Goal: Communication & Community: Participate in discussion

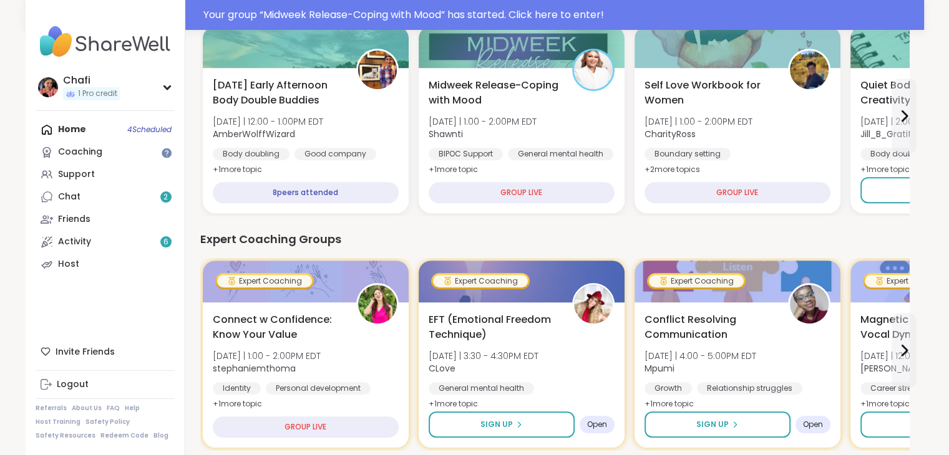
click at [65, 122] on div "Home 4 Scheduled Coaching Support Chat 2 Friends Activity 6 Host" at bounding box center [105, 197] width 139 height 157
click at [69, 129] on div "Home 4 Scheduled Coaching Support Chat 2 Friends Activity 6 Host" at bounding box center [105, 197] width 139 height 157
click at [83, 198] on link "Chat 2" at bounding box center [105, 197] width 139 height 22
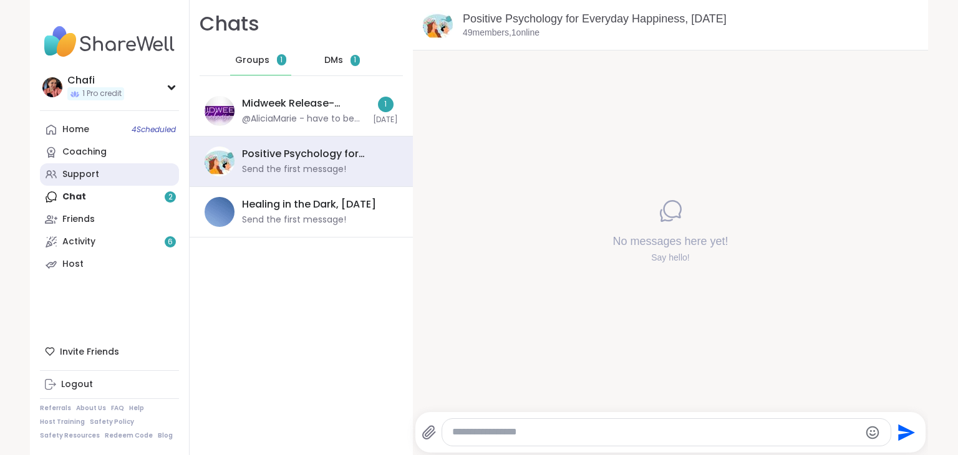
click at [71, 175] on div "Support" at bounding box center [80, 174] width 37 height 12
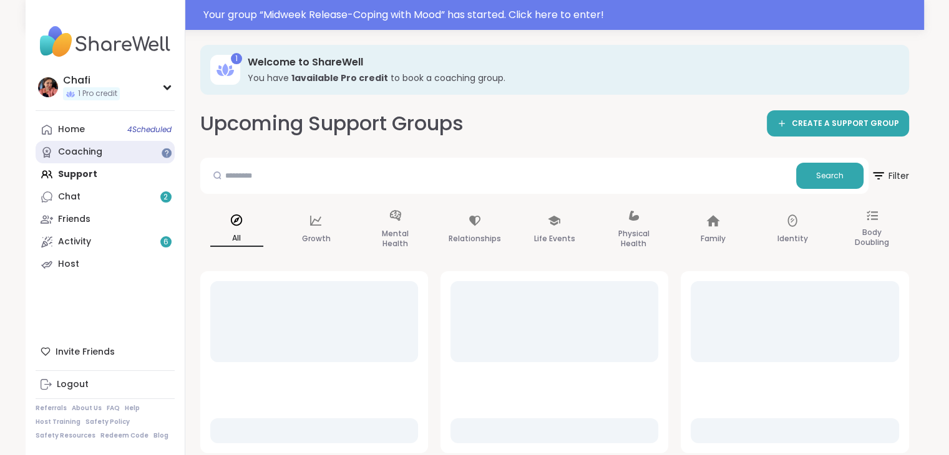
click at [99, 146] on div "Coaching" at bounding box center [80, 152] width 44 height 12
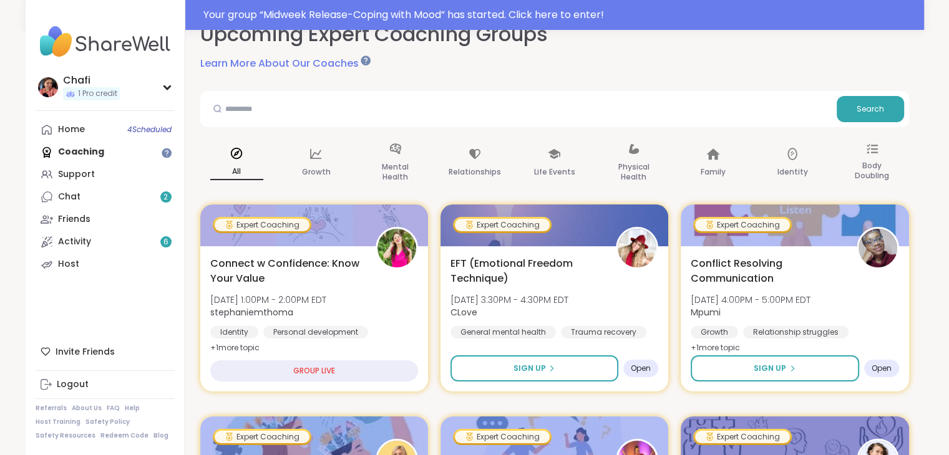
scroll to position [90, 0]
click at [122, 121] on link "Home 4 Scheduled" at bounding box center [105, 130] width 139 height 22
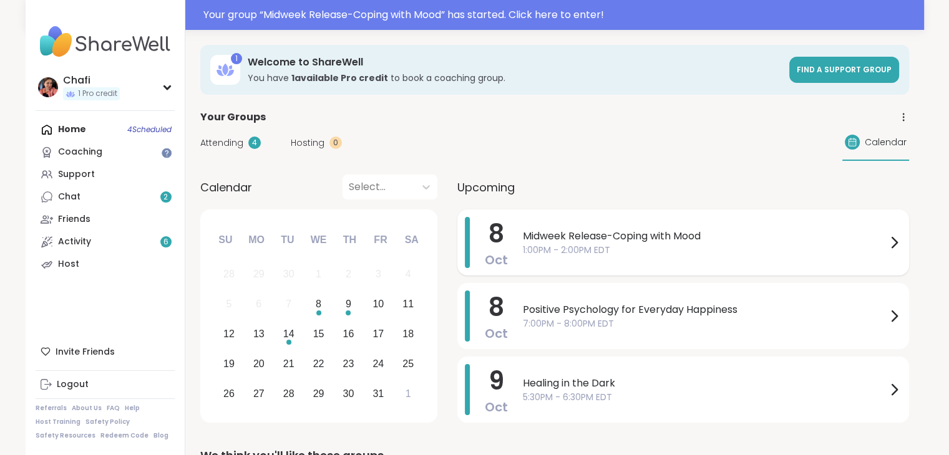
click at [581, 262] on div "Midweek Release-Coping with Mood 1:00PM - 2:00PM EDT" at bounding box center [712, 242] width 379 height 51
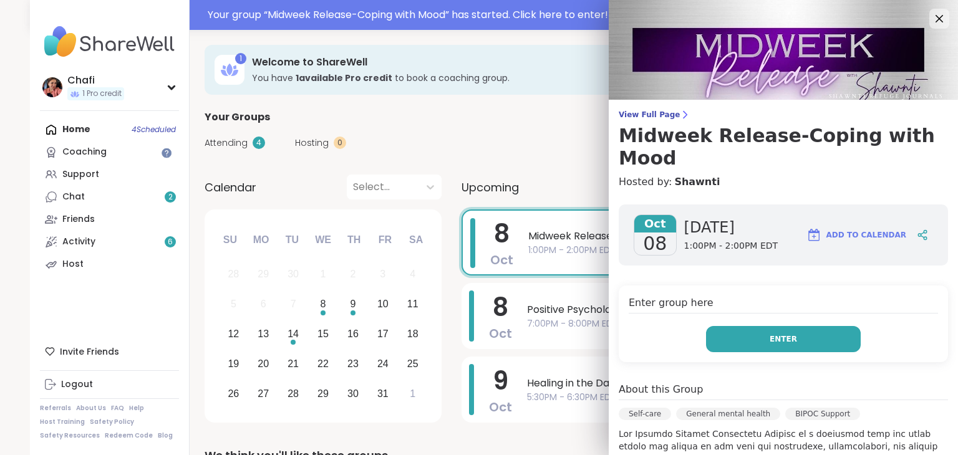
click at [734, 326] on button "Enter" at bounding box center [783, 339] width 155 height 26
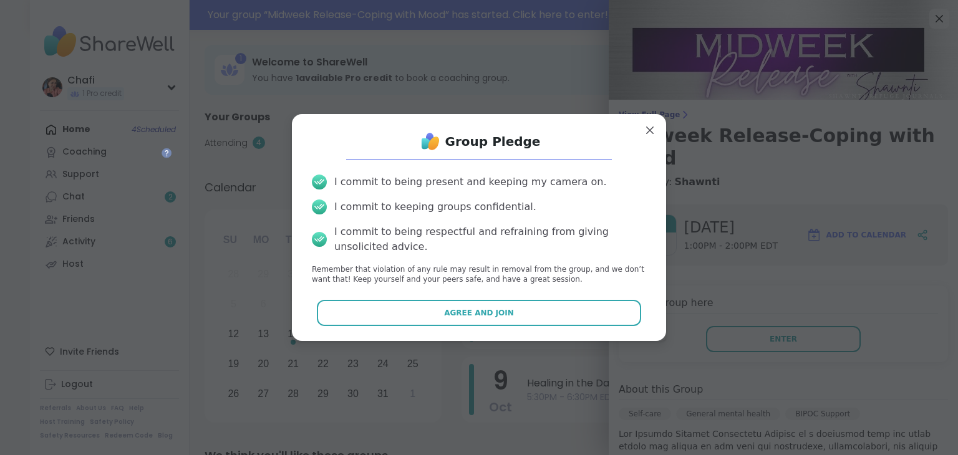
click at [593, 330] on div "Group Pledge I commit to being present and keeping my camera on. I commit to ke…" at bounding box center [479, 227] width 354 height 207
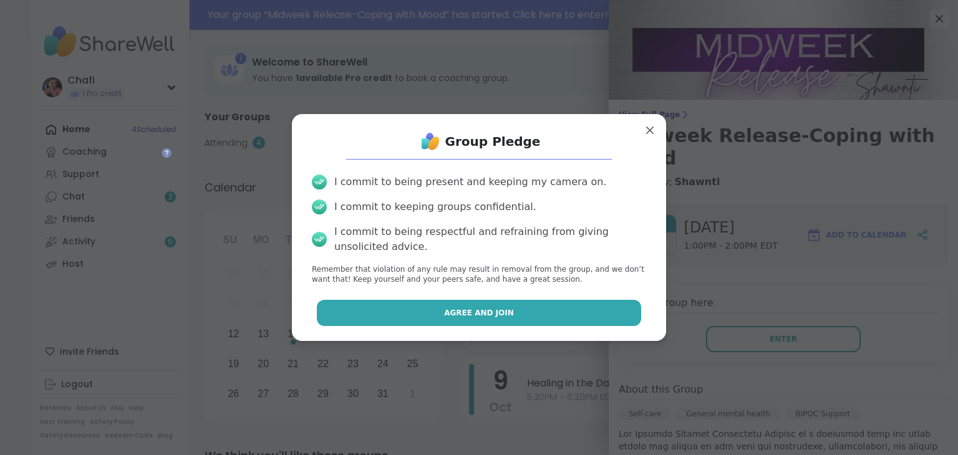
click at [571, 318] on button "Agree and Join" at bounding box center [479, 313] width 325 height 26
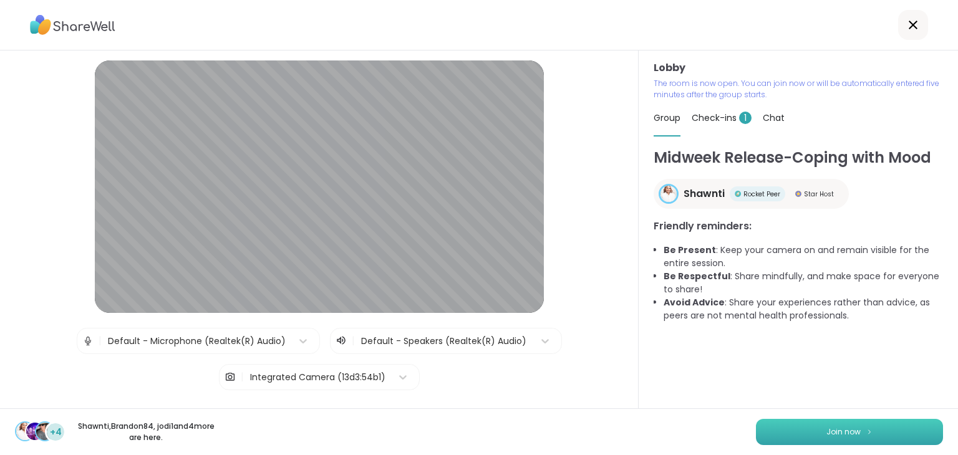
click at [903, 440] on button "Join now" at bounding box center [849, 432] width 187 height 26
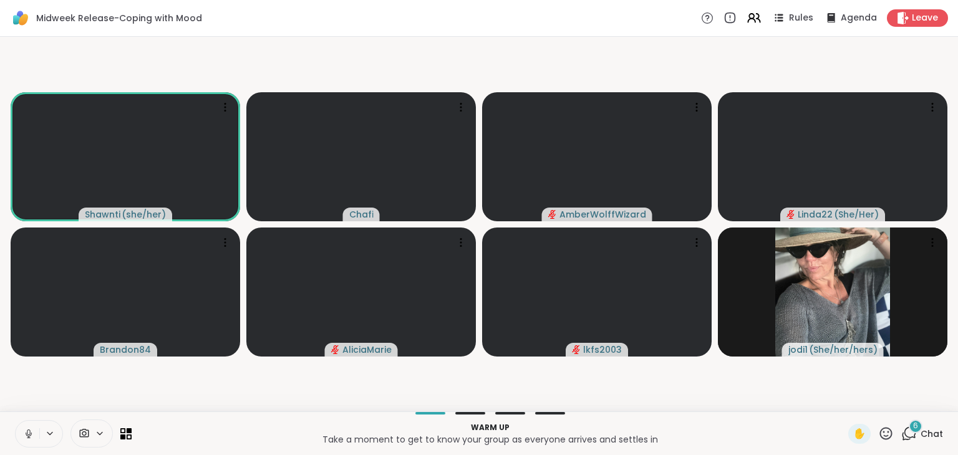
click at [31, 434] on icon at bounding box center [29, 434] width 6 height 4
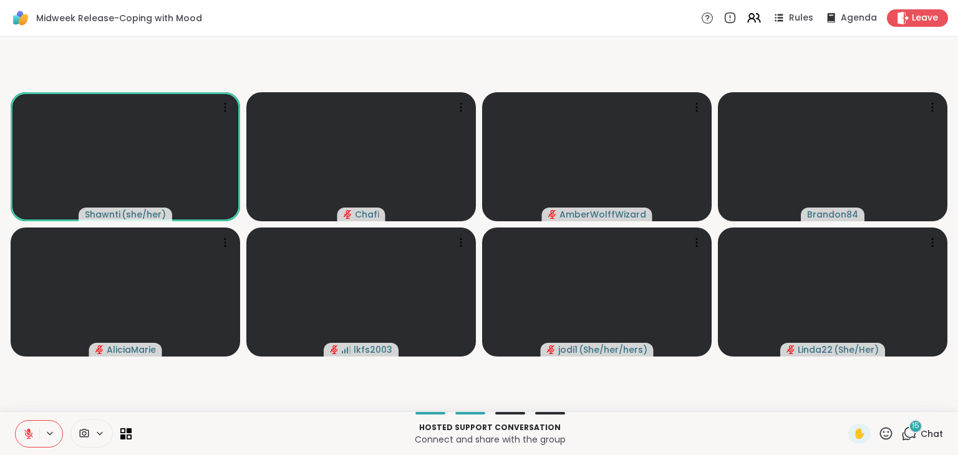
click at [901, 429] on icon at bounding box center [909, 434] width 16 height 16
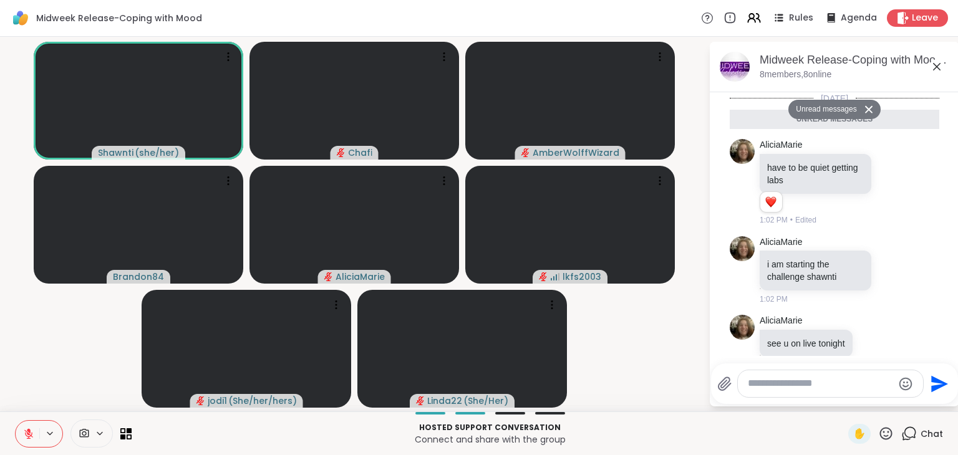
scroll to position [924, 0]
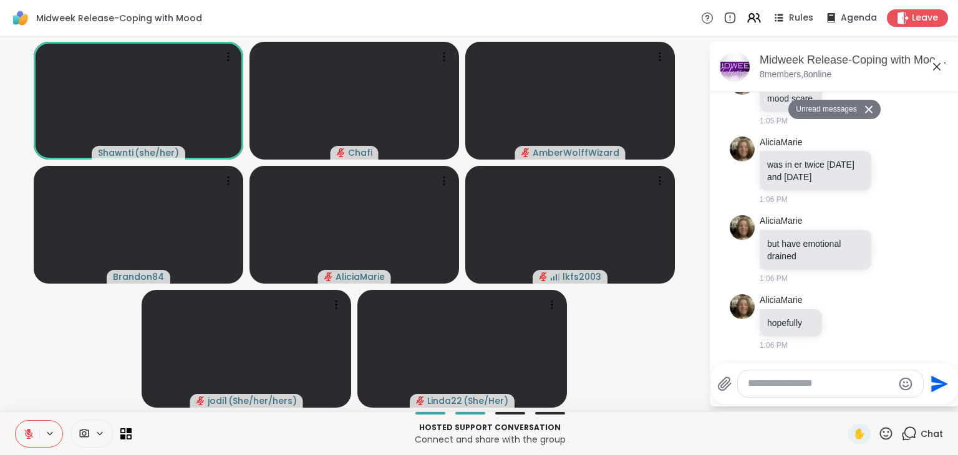
click at [795, 381] on textarea "Type your message" at bounding box center [820, 383] width 145 height 13
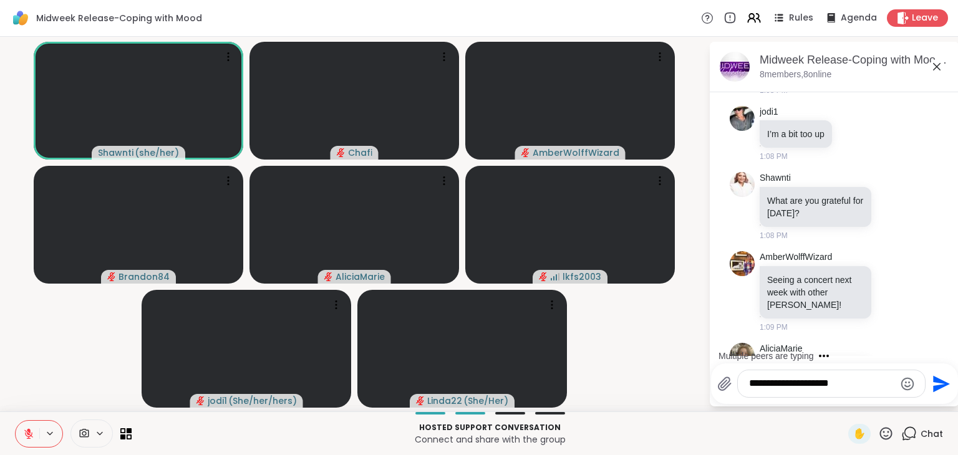
scroll to position [1755, 0]
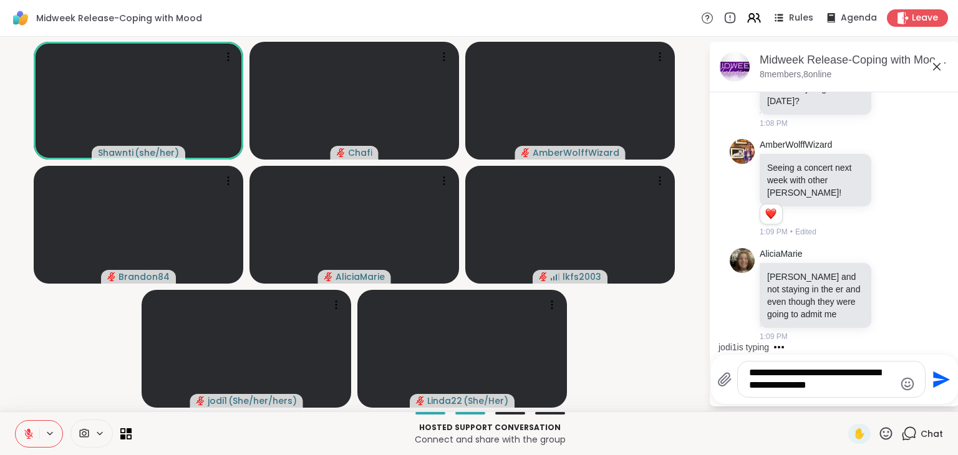
type textarea "**********"
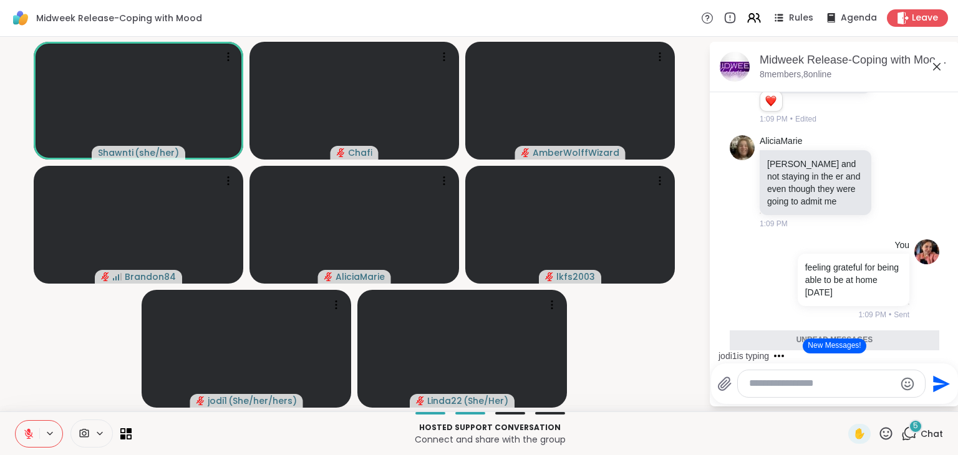
scroll to position [2035, 0]
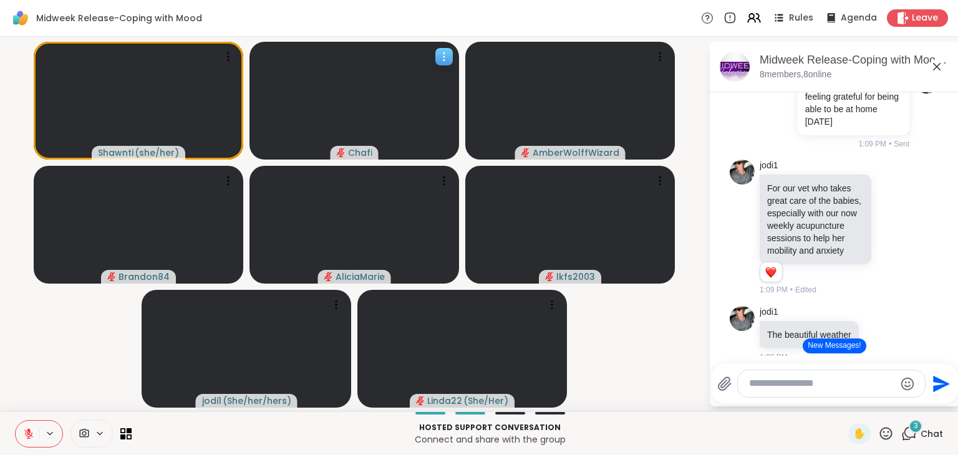
click at [439, 66] on video at bounding box center [355, 101] width 210 height 118
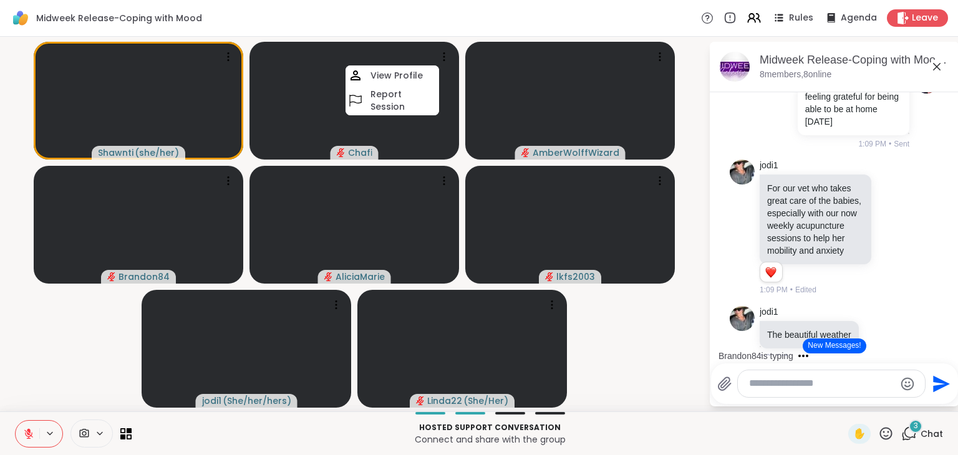
click at [397, 25] on div "Midweek Release-Coping with Mood Rules Agenda Leave" at bounding box center [479, 18] width 958 height 37
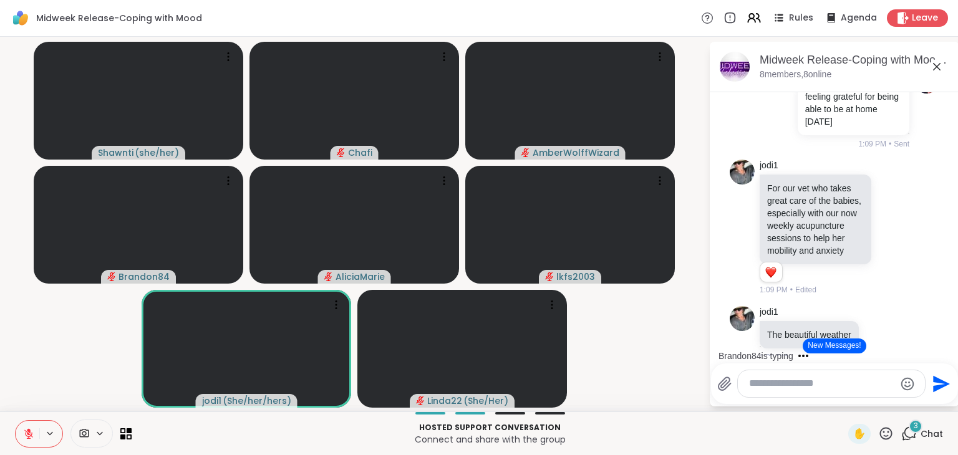
click at [804, 386] on textarea "Type your message" at bounding box center [821, 383] width 145 height 13
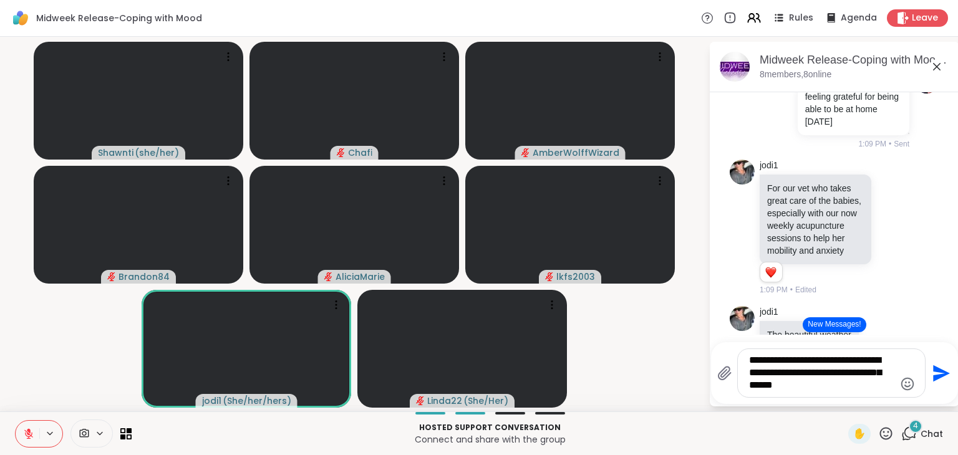
type textarea "**********"
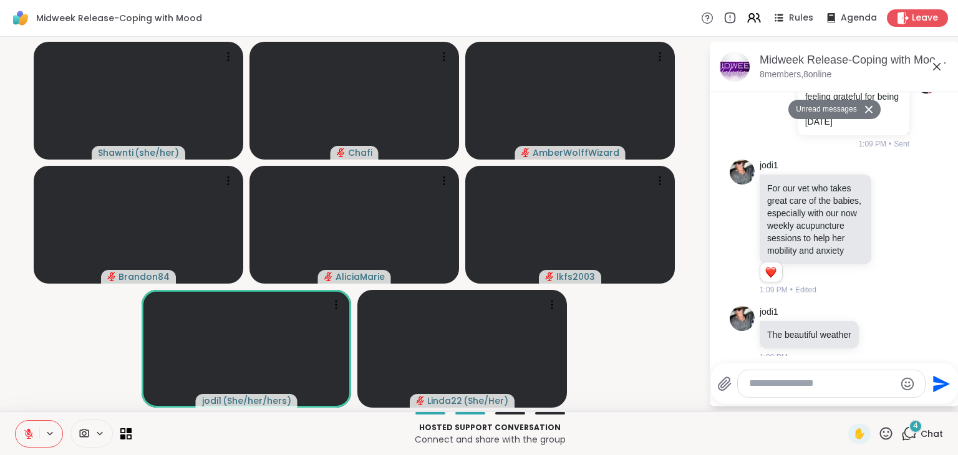
scroll to position [2990, 0]
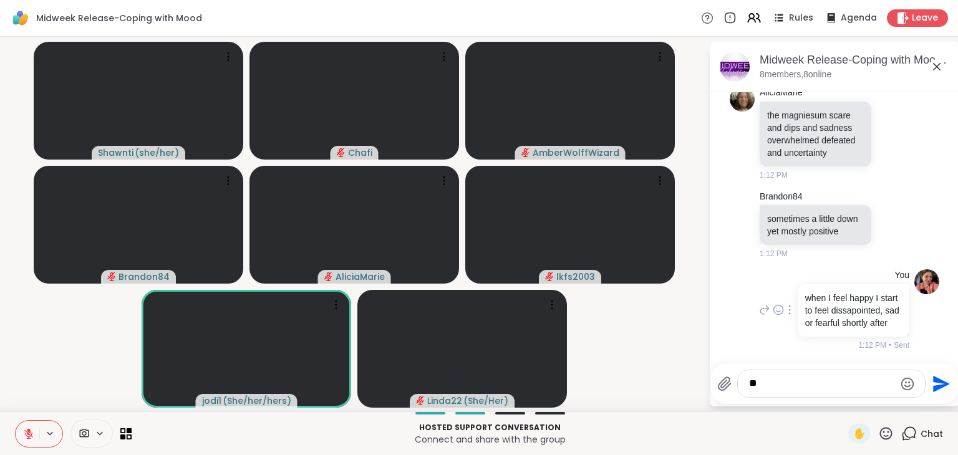
type textarea "*"
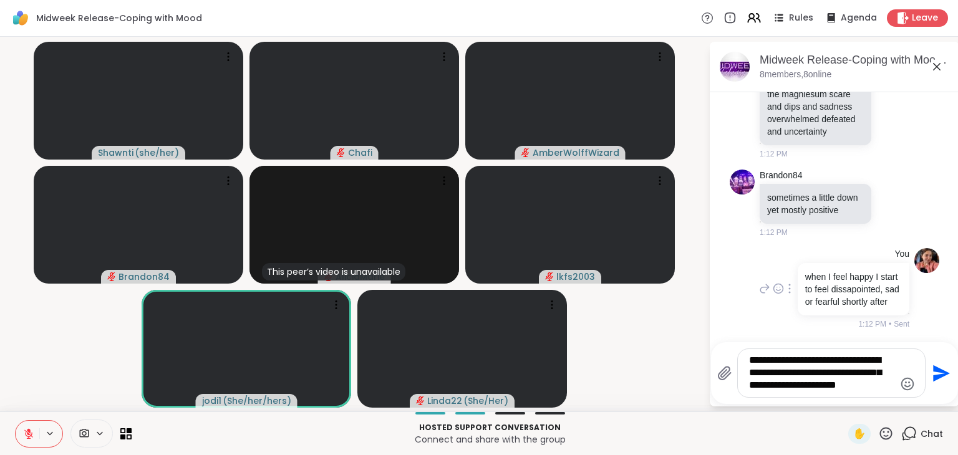
type textarea "**********"
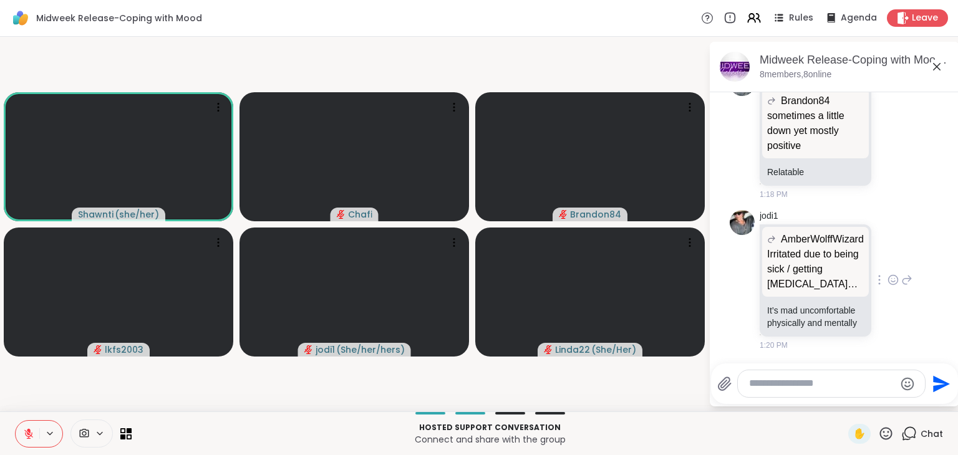
scroll to position [3764, 0]
click at [460, 108] on icon at bounding box center [454, 107] width 12 height 12
click at [27, 435] on icon at bounding box center [28, 434] width 11 height 11
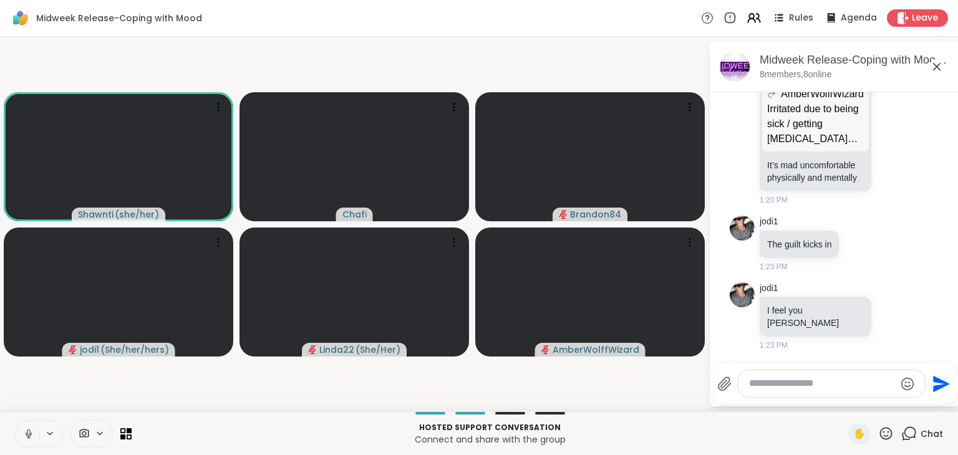
scroll to position [3963, 0]
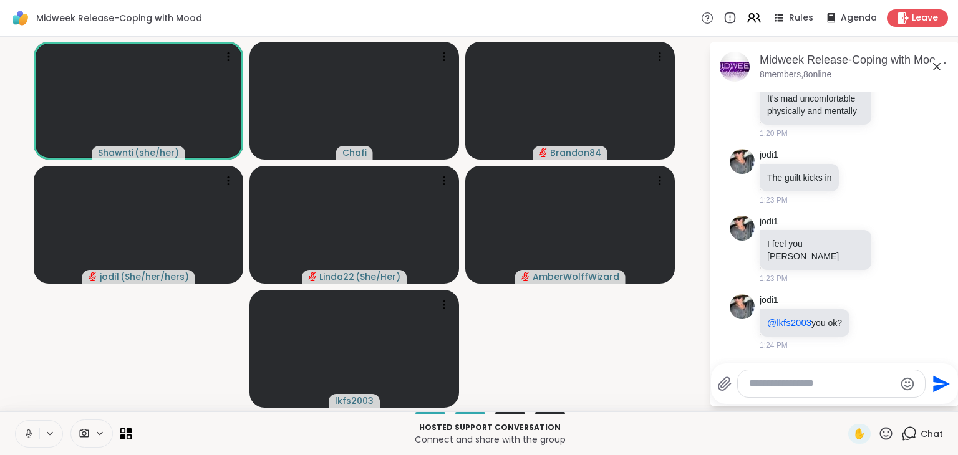
click at [20, 392] on video-player-container "[PERSON_NAME] ( she/her ) Chafi Brandon84 jodi1 ( She/her/hers ) Linda22 ( She/…" at bounding box center [354, 224] width 694 height 365
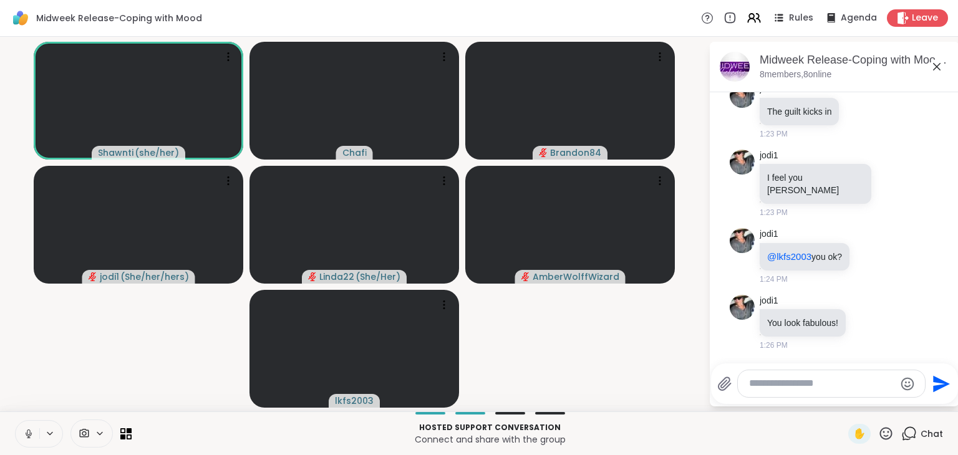
click at [18, 435] on button at bounding box center [28, 434] width 24 height 26
click at [902, 389] on icon "Emoji picker" at bounding box center [907, 384] width 15 height 15
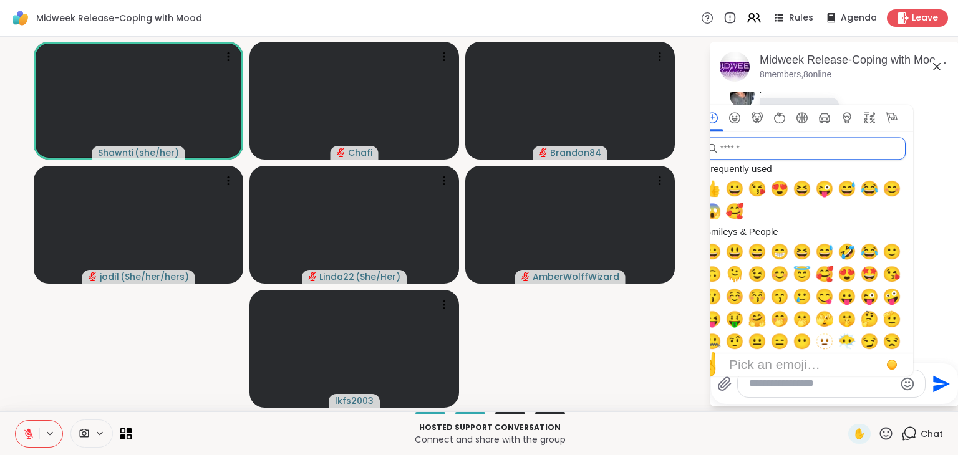
click at [788, 148] on input "search" at bounding box center [803, 148] width 205 height 22
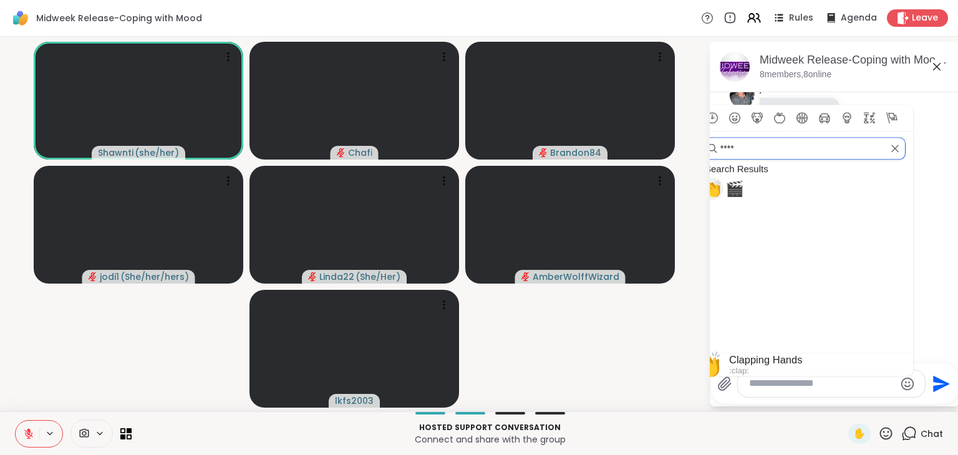
type input "****"
click at [719, 193] on span "👏" at bounding box center [712, 188] width 19 height 17
type textarea "**"
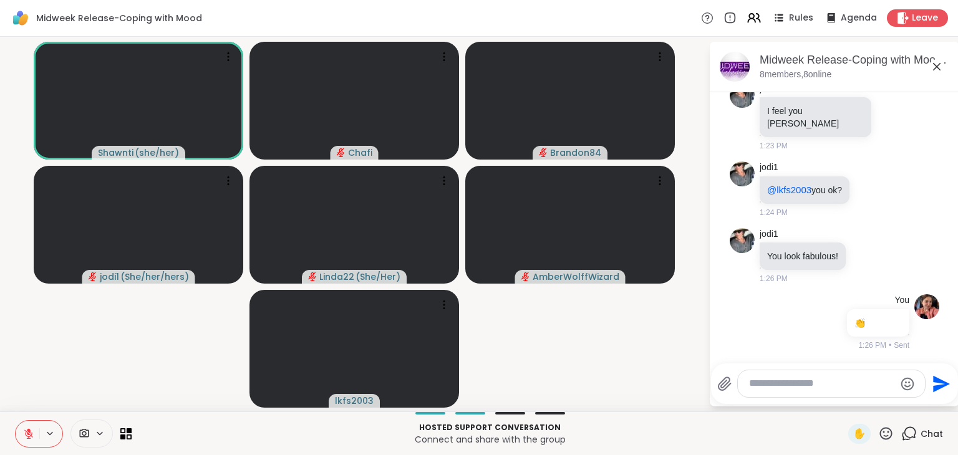
click at [671, 390] on video-player-container "[PERSON_NAME] ( she/her ) Chafi Brandon84 jodi1 ( She/her/hers ) Linda22 ( She/…" at bounding box center [354, 224] width 694 height 365
click at [405, 98] on video at bounding box center [355, 101] width 210 height 118
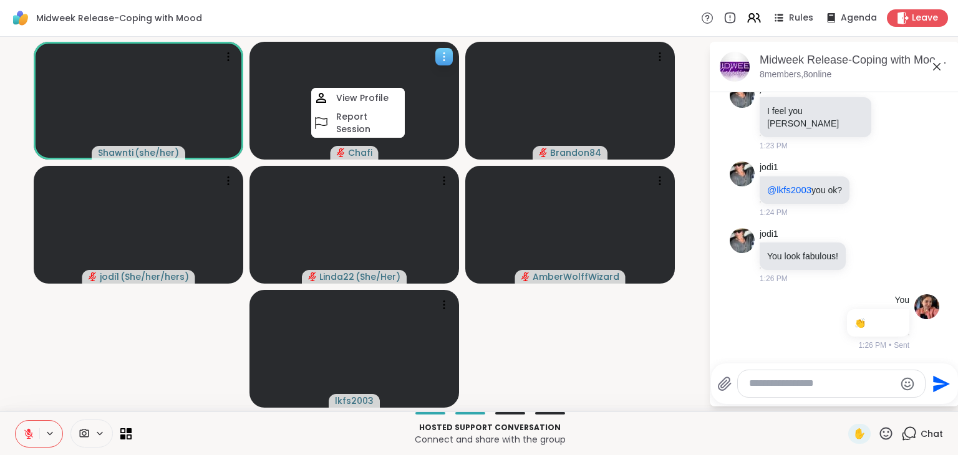
click at [406, 75] on video at bounding box center [355, 101] width 210 height 118
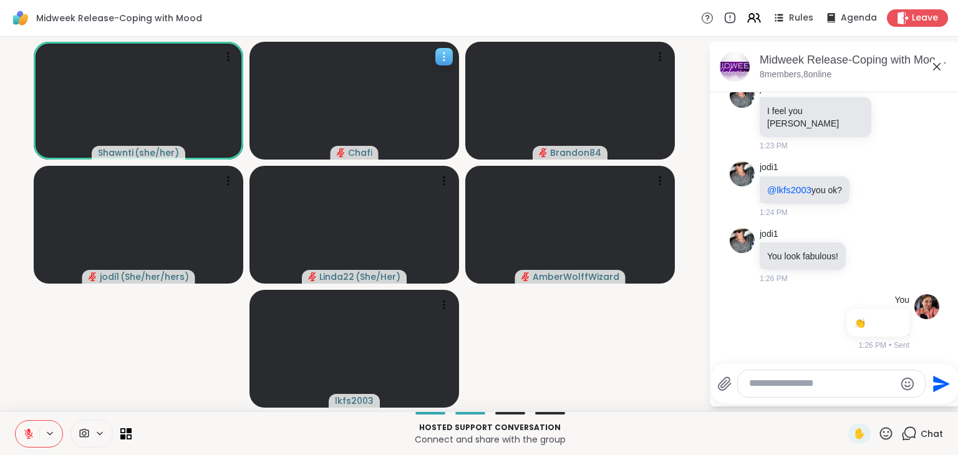
click at [438, 63] on div at bounding box center [443, 56] width 17 height 17
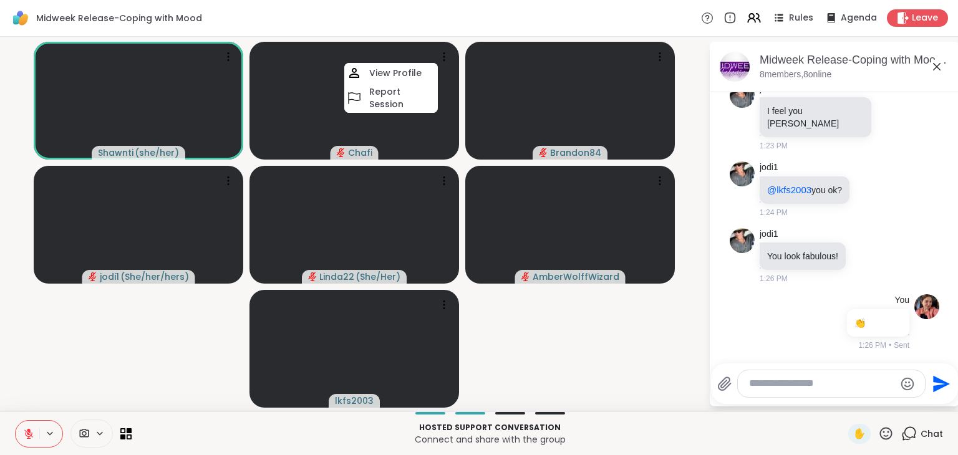
click at [579, 340] on video-player-container "[PERSON_NAME] ( she/her ) [PERSON_NAME] View Profile Report Session Brandon84 j…" at bounding box center [354, 224] width 694 height 365
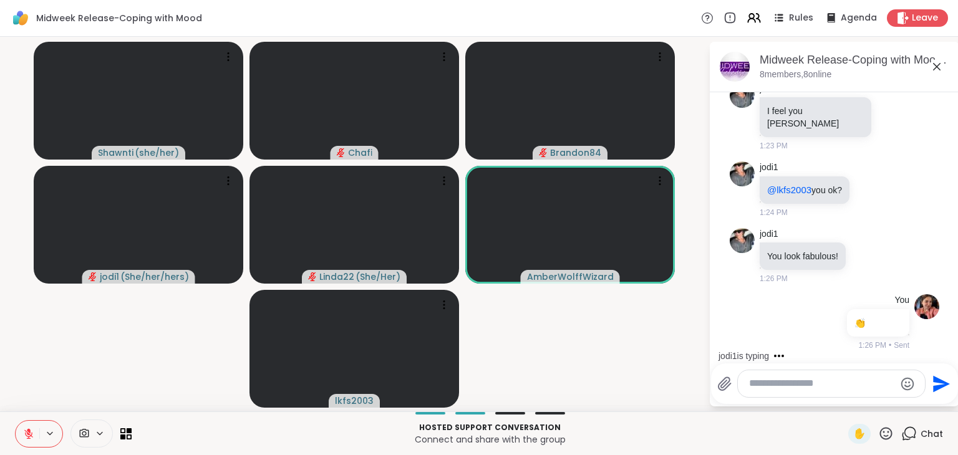
click at [881, 434] on icon at bounding box center [886, 434] width 16 height 16
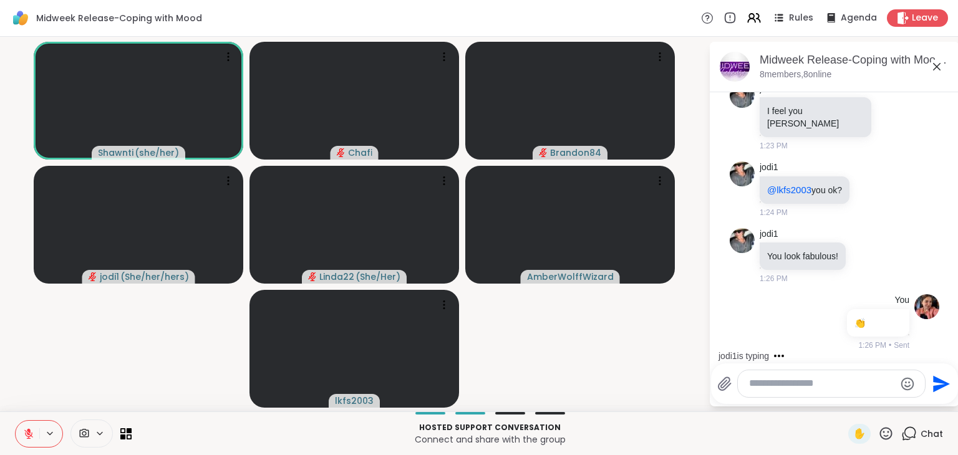
click at [624, 366] on video-player-container "[PERSON_NAME] ( she/her ) Chafi Brandon84 jodi1 ( She/her/hers ) Linda22 ( She/…" at bounding box center [354, 224] width 694 height 365
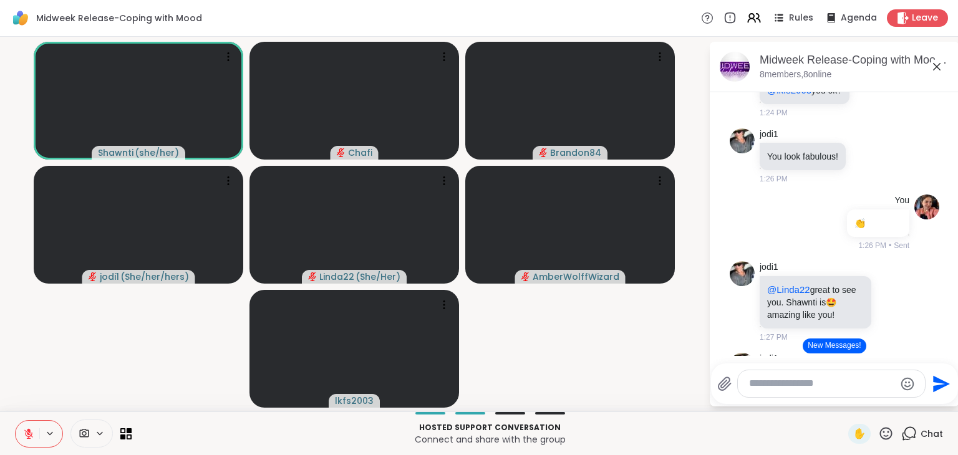
scroll to position [4295, 0]
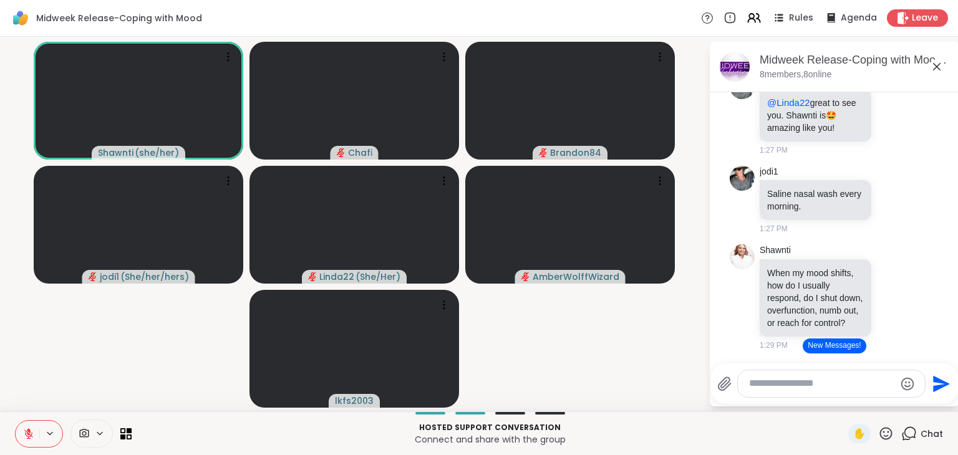
click at [764, 381] on textarea "Type your message" at bounding box center [821, 383] width 145 height 13
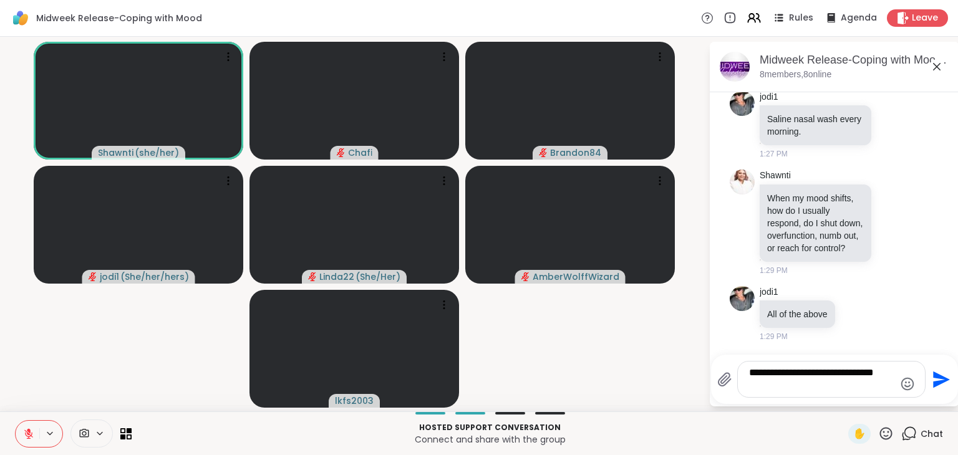
scroll to position [4472, 0]
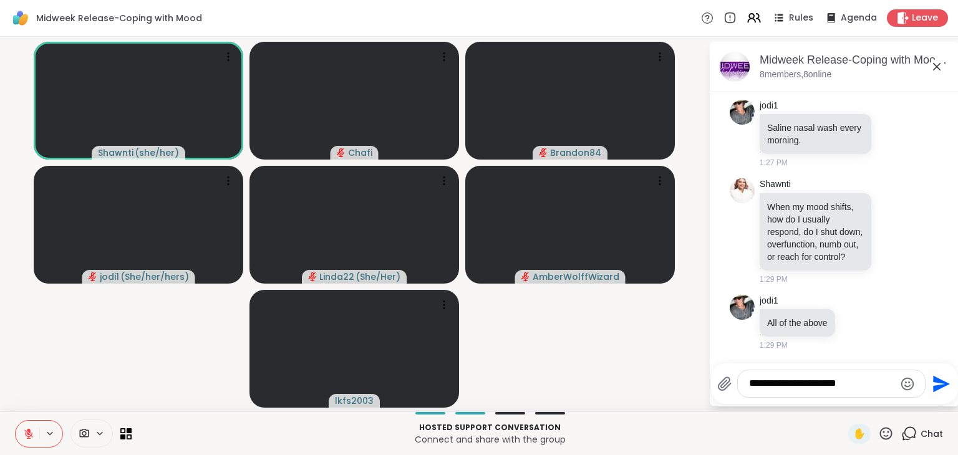
type textarea "**********"
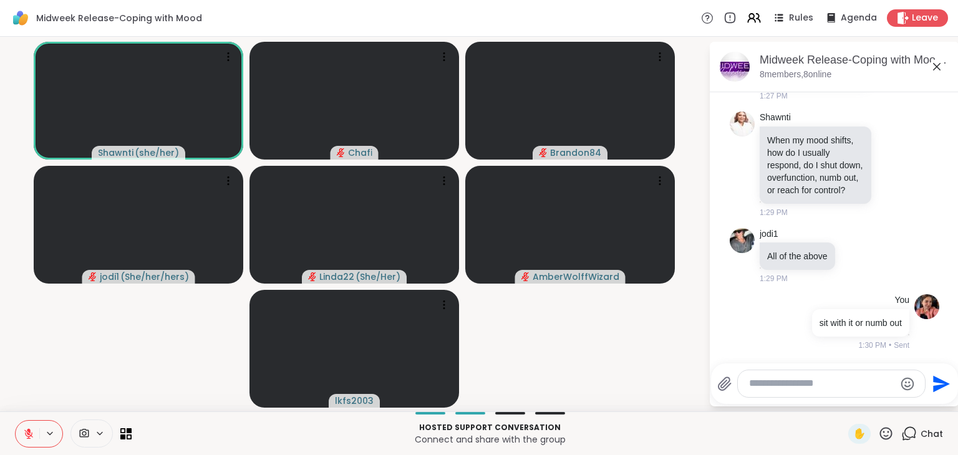
scroll to position [4569, 0]
click at [29, 434] on icon at bounding box center [28, 434] width 9 height 9
drag, startPoint x: 137, startPoint y: 380, endPoint x: 136, endPoint y: 338, distance: 42.4
click at [136, 338] on video-player-container "[PERSON_NAME] ( she/her ) Chafi Brandon84 jodi1 ( She/her/hers ) Linda22 ( She/…" at bounding box center [354, 224] width 694 height 365
click at [24, 432] on icon at bounding box center [28, 434] width 11 height 11
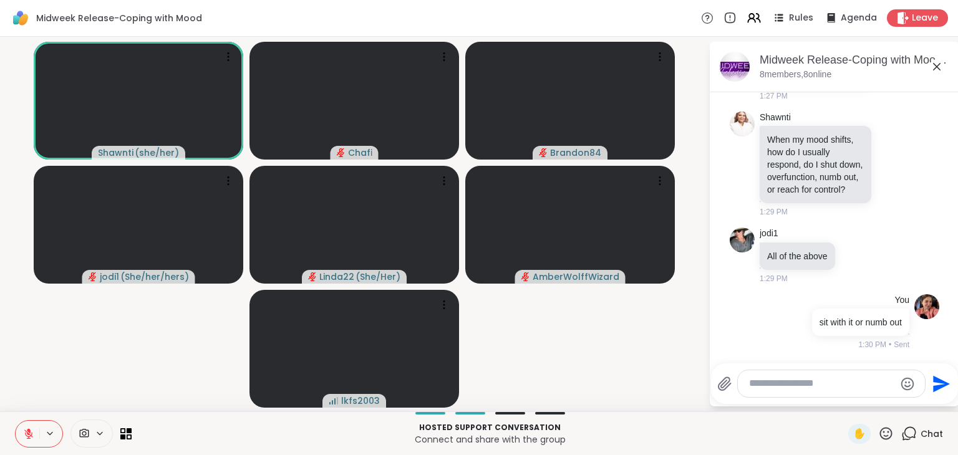
click at [22, 423] on button at bounding box center [28, 434] width 24 height 26
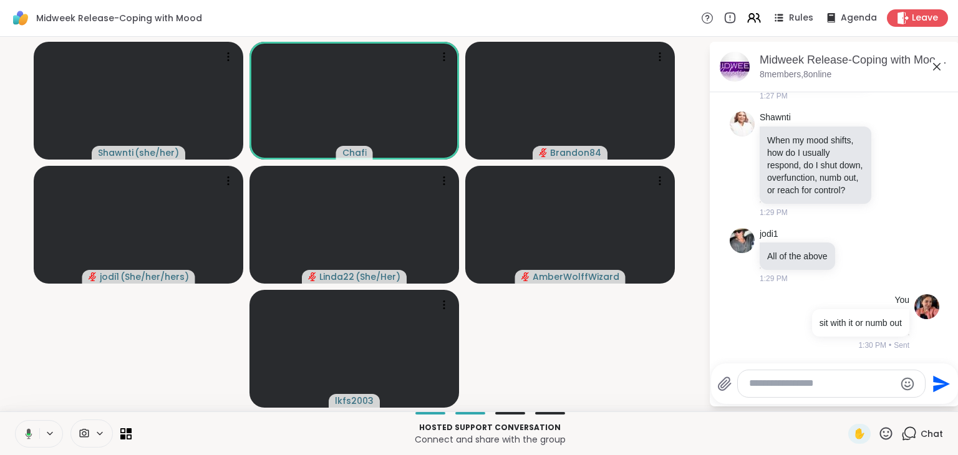
scroll to position [4587, 0]
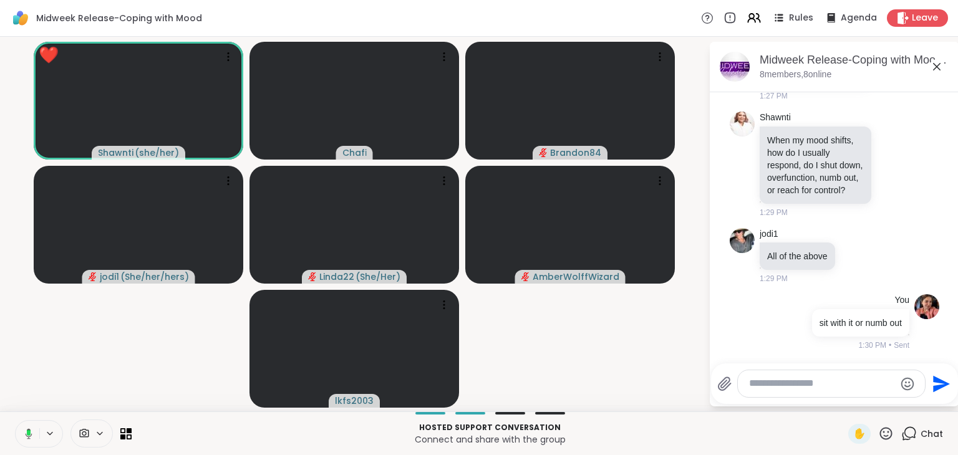
click at [879, 430] on icon at bounding box center [886, 434] width 16 height 16
click at [26, 437] on icon at bounding box center [28, 434] width 11 height 11
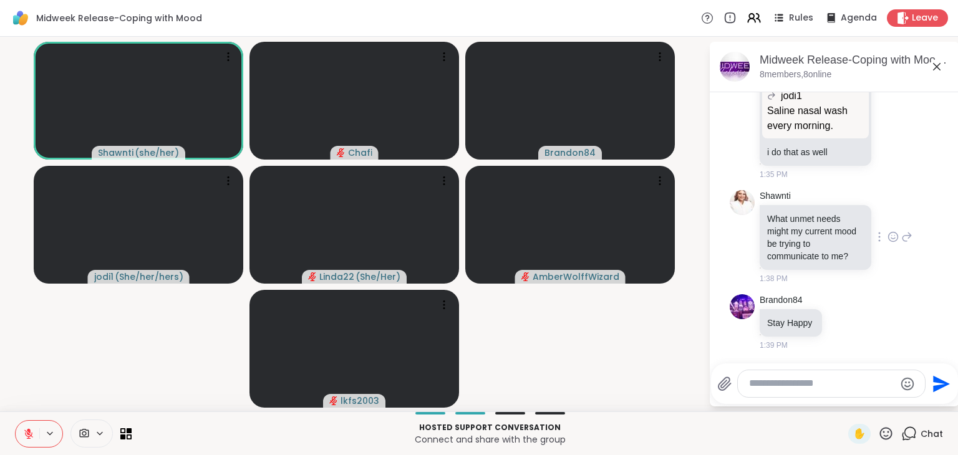
scroll to position [5213, 0]
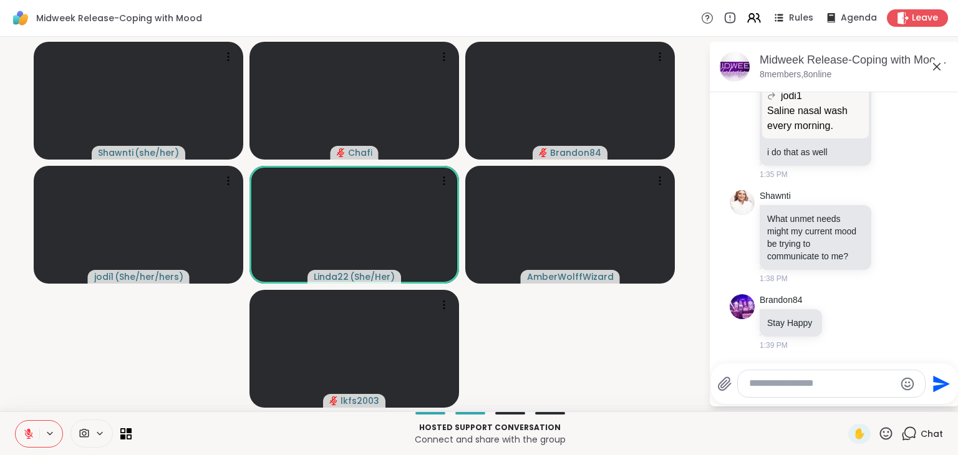
click at [784, 383] on textarea "Type your message" at bounding box center [821, 383] width 145 height 13
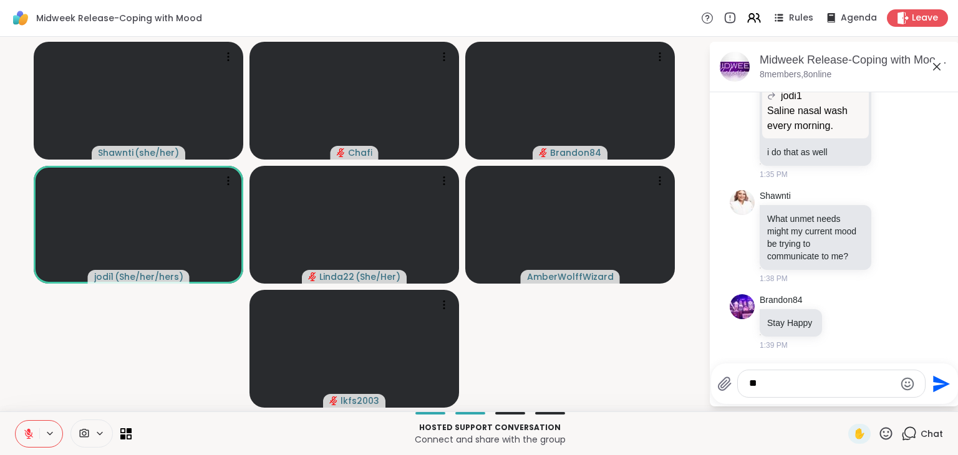
type textarea "*"
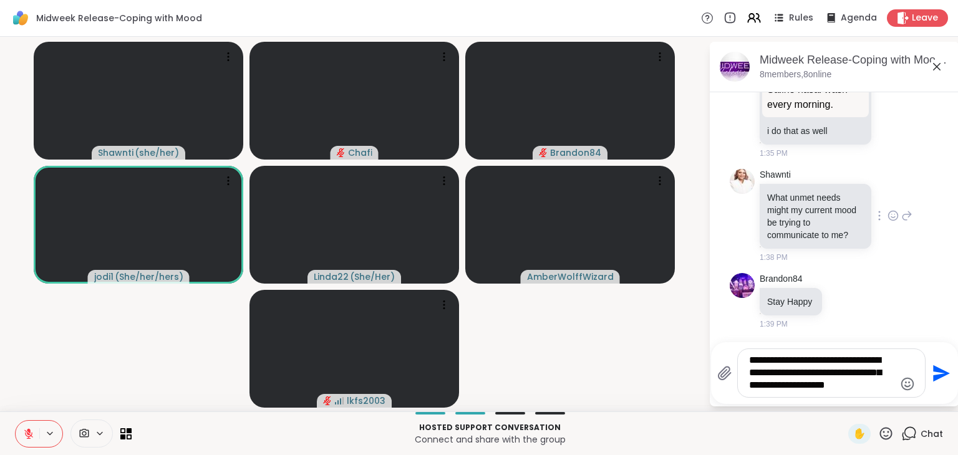
type textarea "**********"
click at [901, 223] on icon at bounding box center [906, 215] width 11 height 15
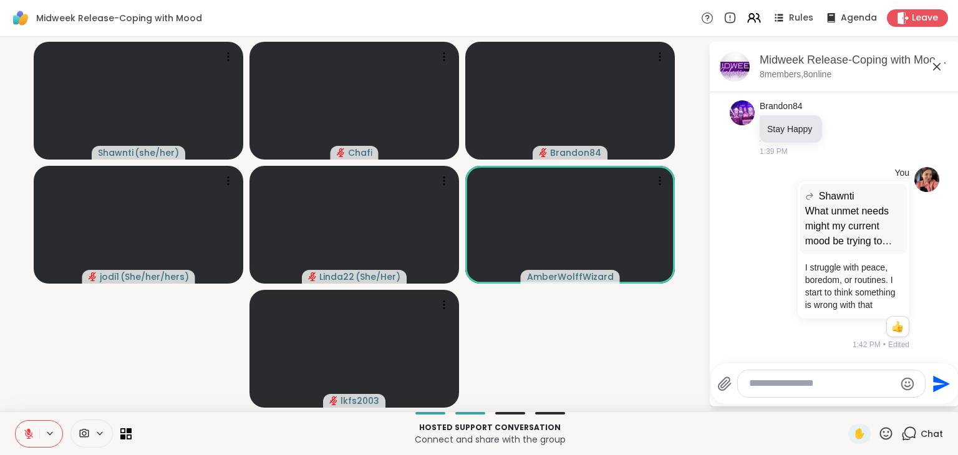
scroll to position [5420, 0]
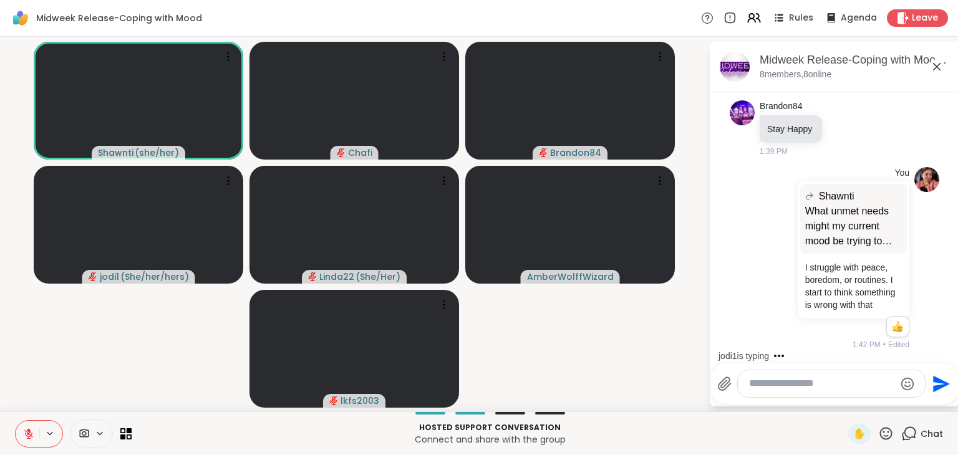
click at [878, 436] on icon at bounding box center [886, 434] width 16 height 16
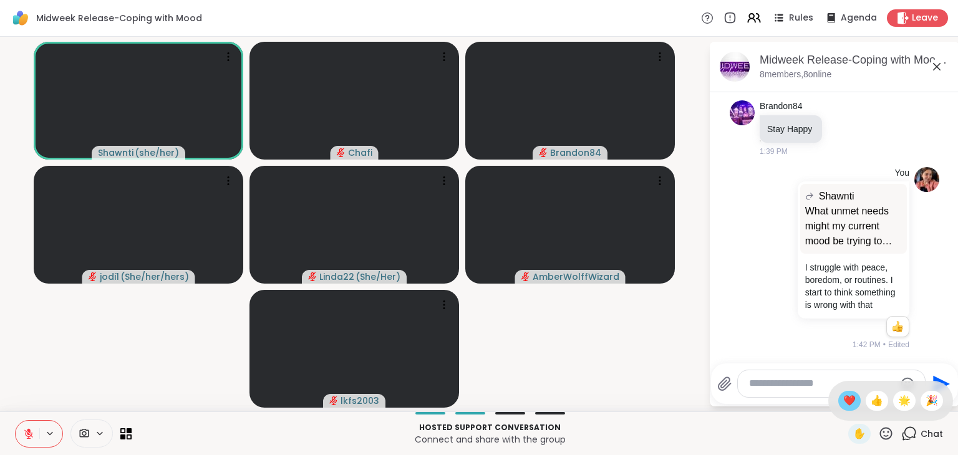
click at [843, 399] on div "❤️" at bounding box center [849, 401] width 22 height 20
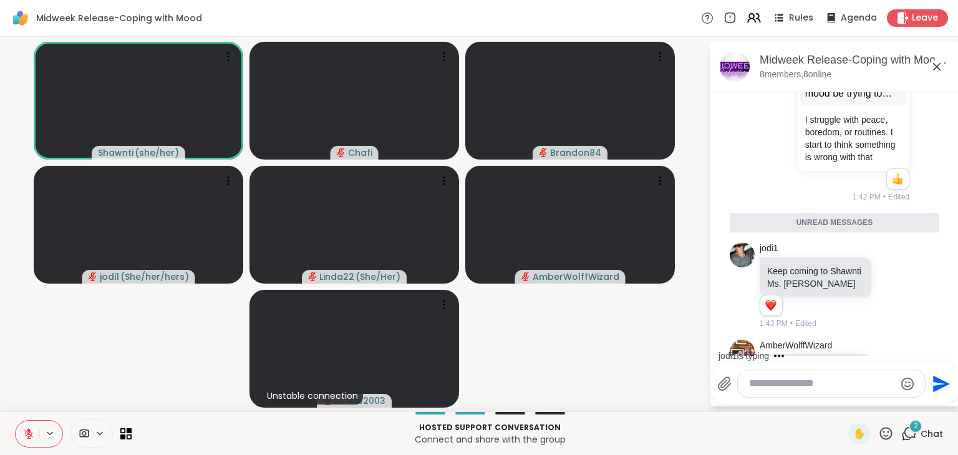
scroll to position [5607, 0]
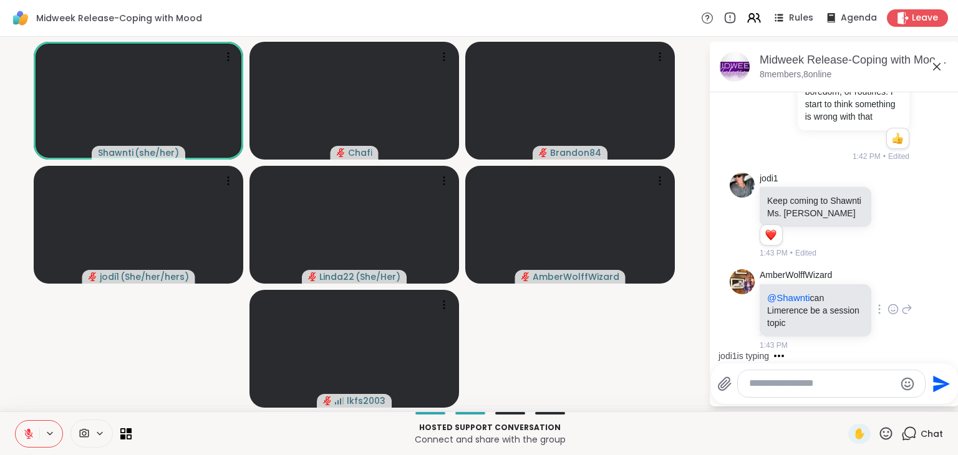
click at [888, 315] on icon at bounding box center [893, 309] width 11 height 12
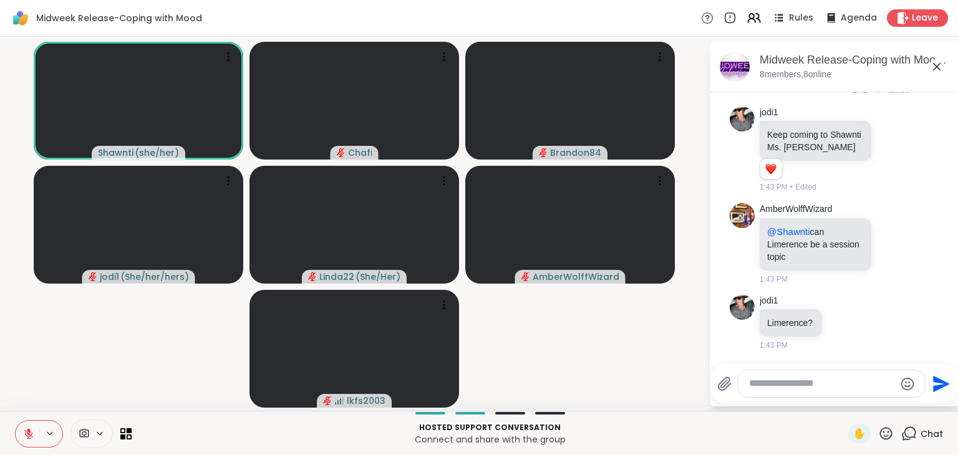
click at [819, 390] on textarea "Type your message" at bounding box center [821, 383] width 145 height 13
click at [901, 247] on icon at bounding box center [906, 243] width 11 height 15
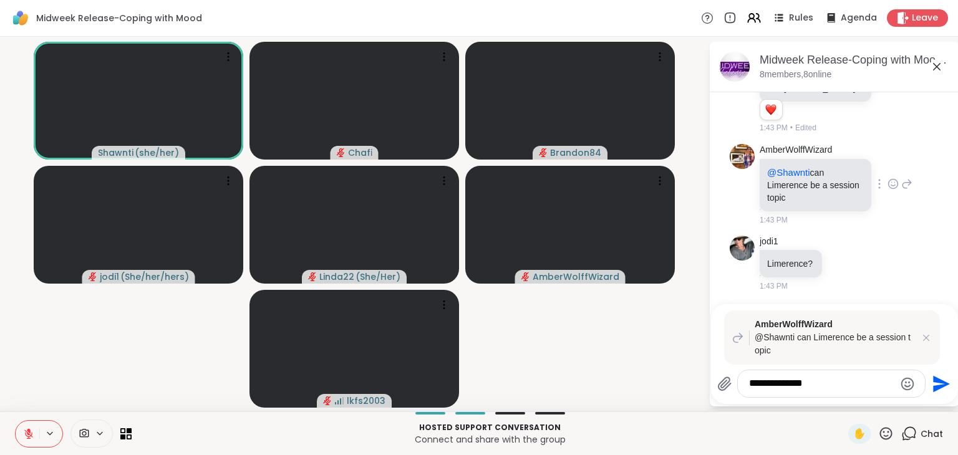
type textarea "**********"
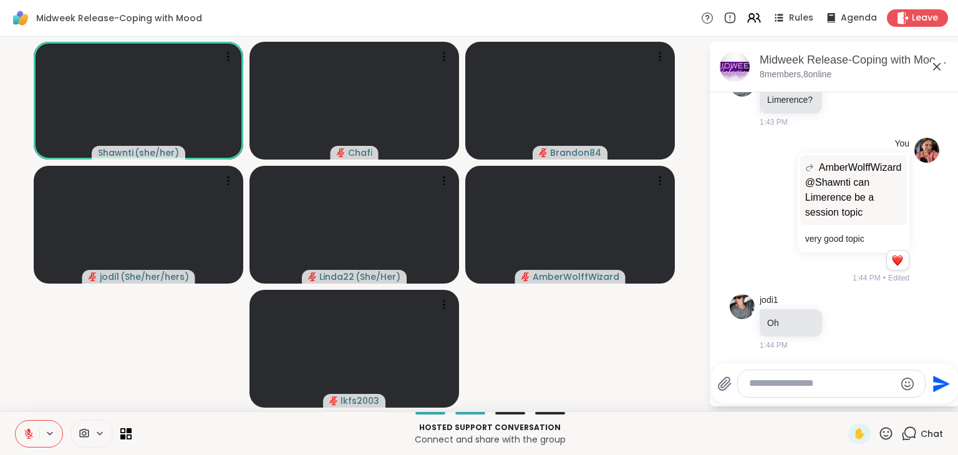
scroll to position [5988, 0]
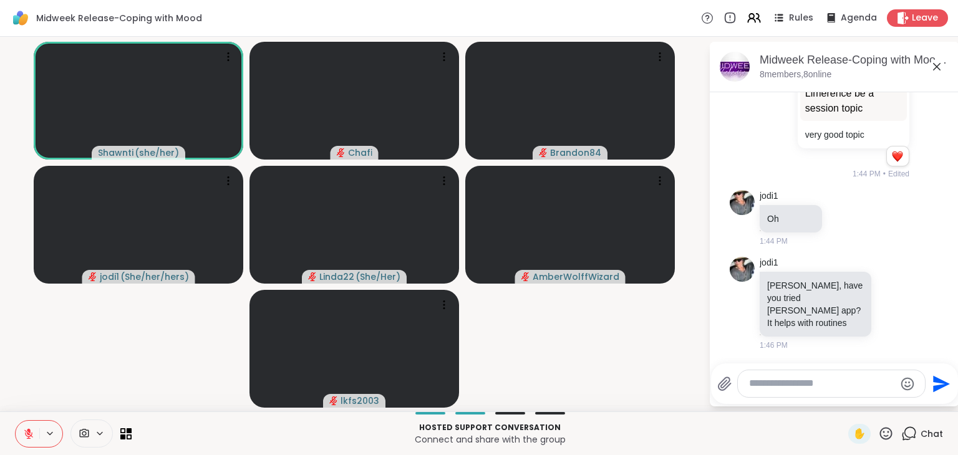
click at [880, 432] on icon at bounding box center [886, 433] width 12 height 12
click at [843, 401] on span "❤️" at bounding box center [849, 401] width 12 height 15
click at [764, 375] on div at bounding box center [831, 384] width 187 height 27
click at [769, 390] on textarea "Type your message" at bounding box center [821, 383] width 145 height 13
type textarea "**********"
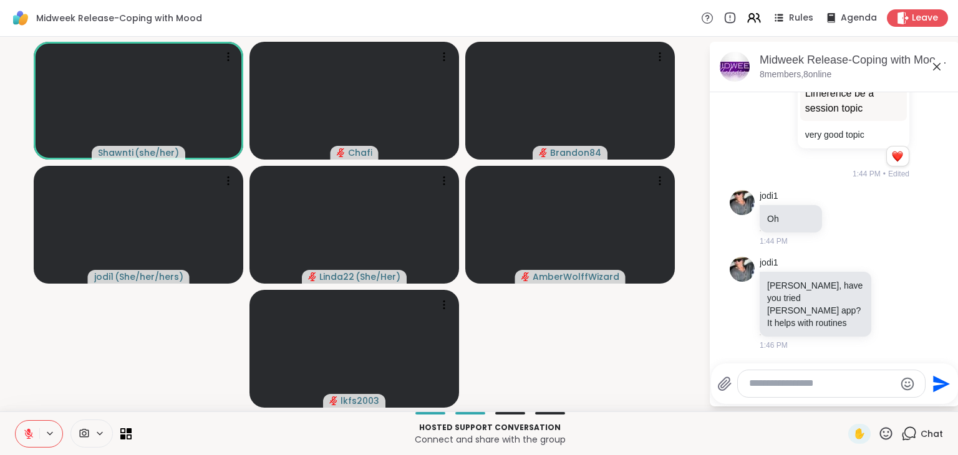
scroll to position [6054, 0]
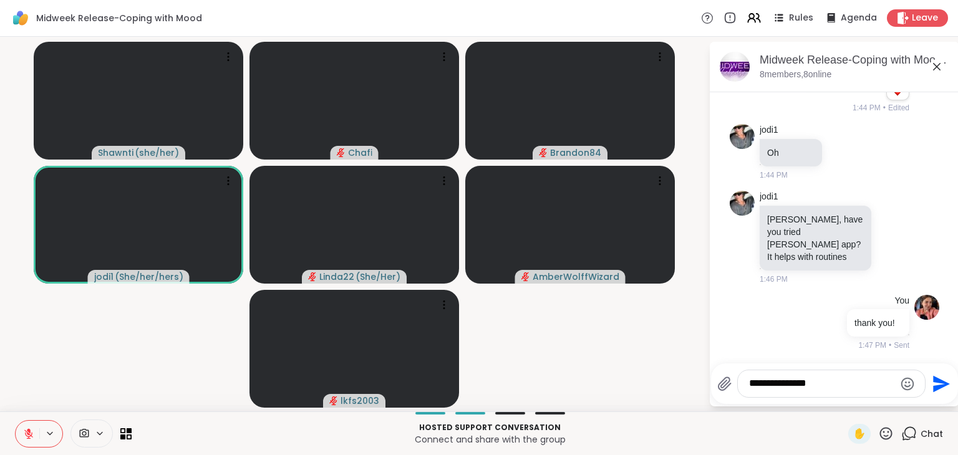
type textarea "**********"
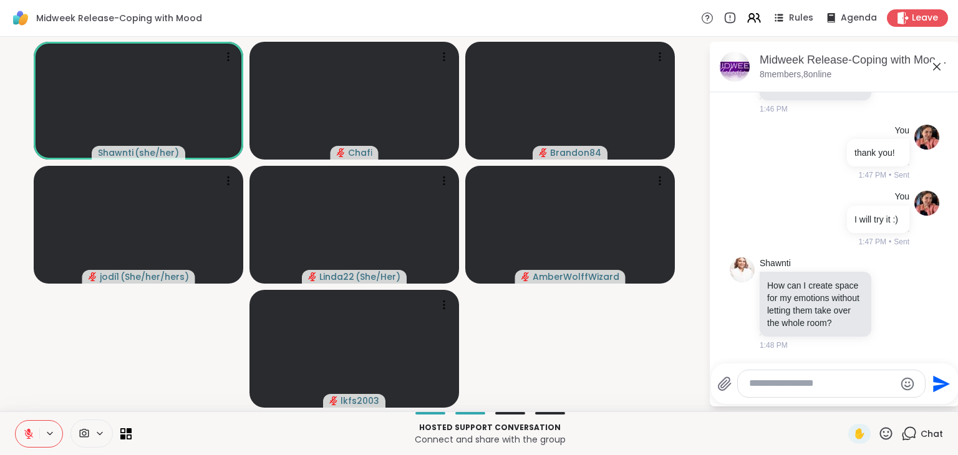
scroll to position [6249, 0]
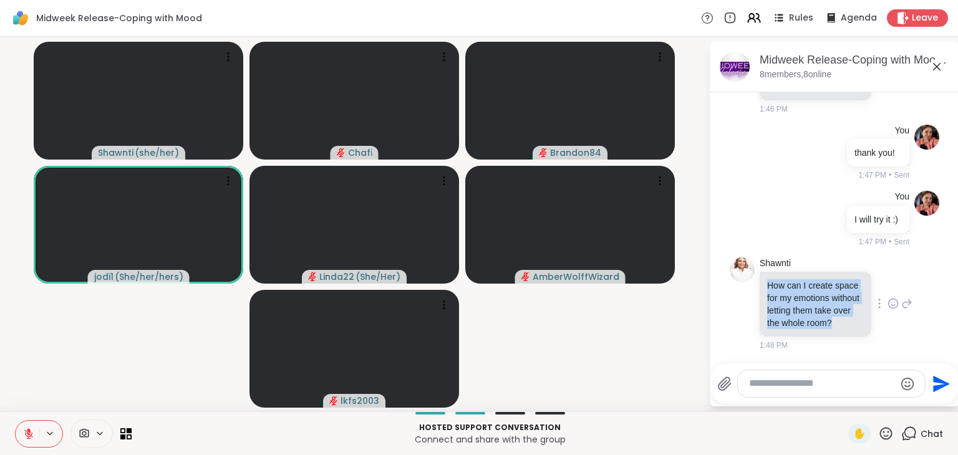
drag, startPoint x: 766, startPoint y: 260, endPoint x: 807, endPoint y: 324, distance: 76.0
click at [807, 324] on p "How can I create space for my emotions without letting them take over the whole…" at bounding box center [815, 304] width 97 height 50
copy p "How can I create space for my emotions without letting them take over the whole…"
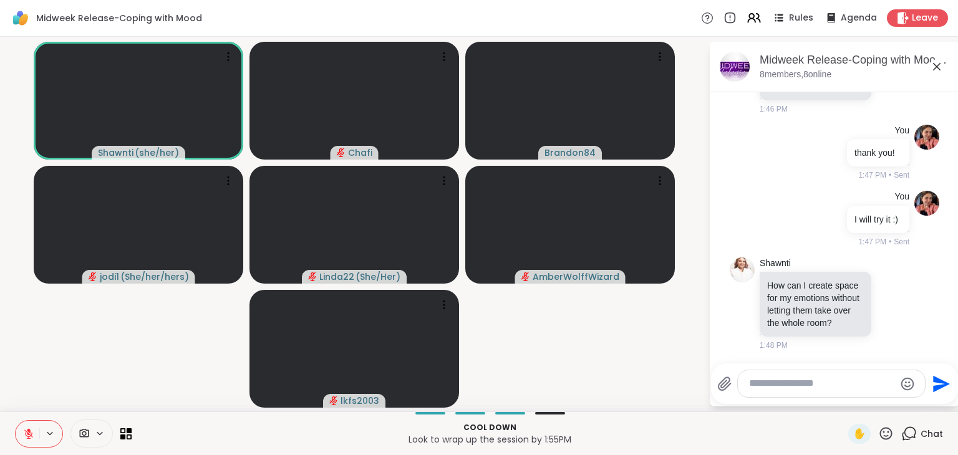
click at [651, 374] on video-player-container "[PERSON_NAME] ( she/her ) Chafi Brandon84 jodi1 ( She/her/hers ) Linda22 ( She/…" at bounding box center [354, 224] width 694 height 365
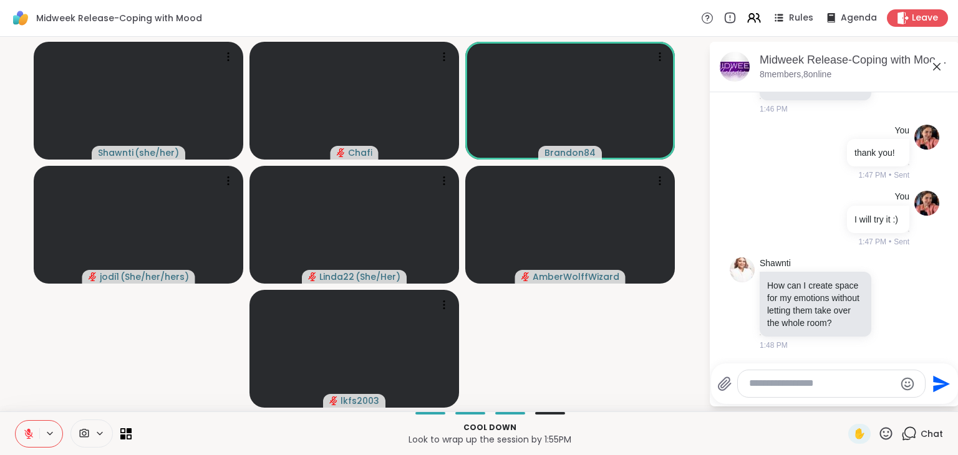
click at [805, 394] on div at bounding box center [831, 384] width 187 height 27
click at [784, 372] on div at bounding box center [831, 384] width 187 height 27
drag, startPoint x: 784, startPoint y: 372, endPoint x: 784, endPoint y: 379, distance: 6.9
click at [784, 379] on div at bounding box center [831, 384] width 187 height 27
click at [783, 379] on textarea "Type your message" at bounding box center [821, 383] width 145 height 13
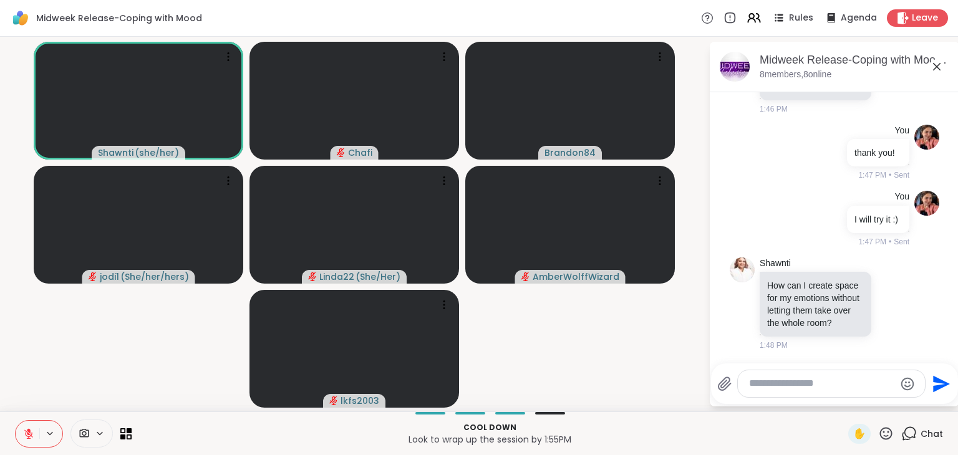
paste textarea "**********"
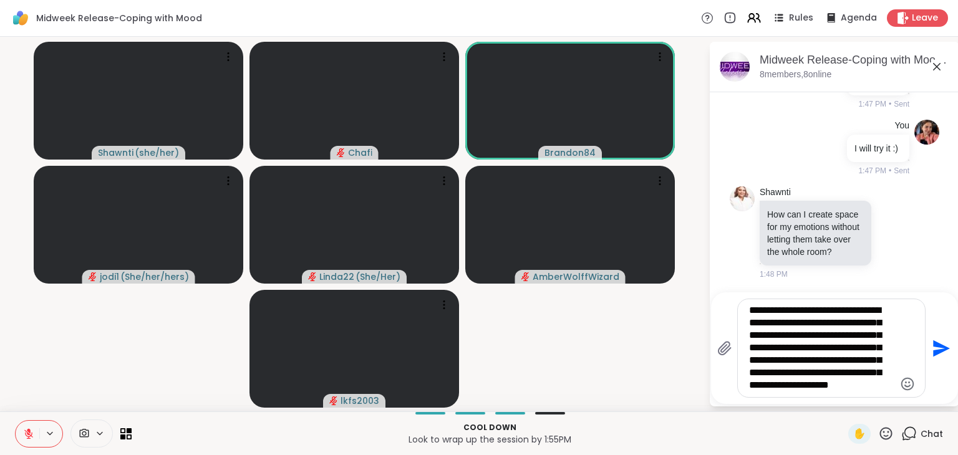
drag, startPoint x: 752, startPoint y: 337, endPoint x: 764, endPoint y: 351, distance: 18.1
click at [764, 351] on textarea "**********" at bounding box center [821, 348] width 145 height 88
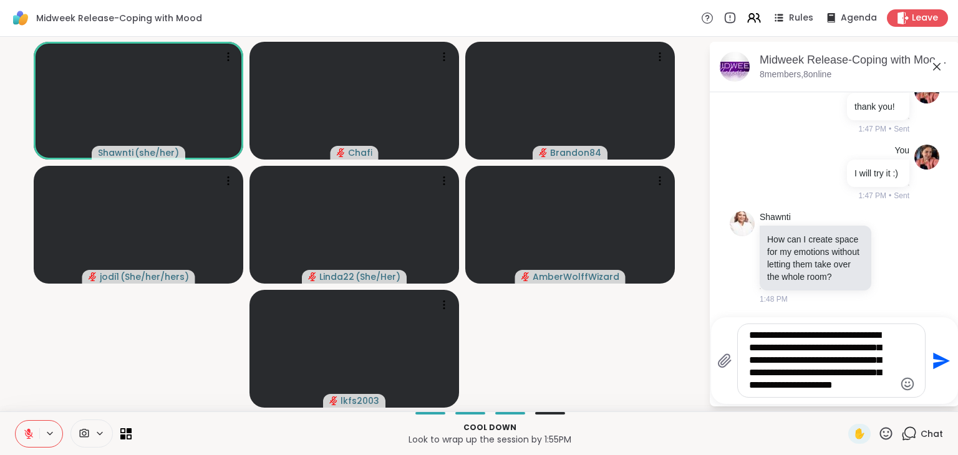
type textarea "**********"
drag, startPoint x: 858, startPoint y: 389, endPoint x: 711, endPoint y: 324, distance: 160.3
click at [711, 324] on div "Midweek Release-Coping with Mood, [DATE] 8 members, 8 online [DATE] [PERSON_NAM…" at bounding box center [835, 224] width 250 height 365
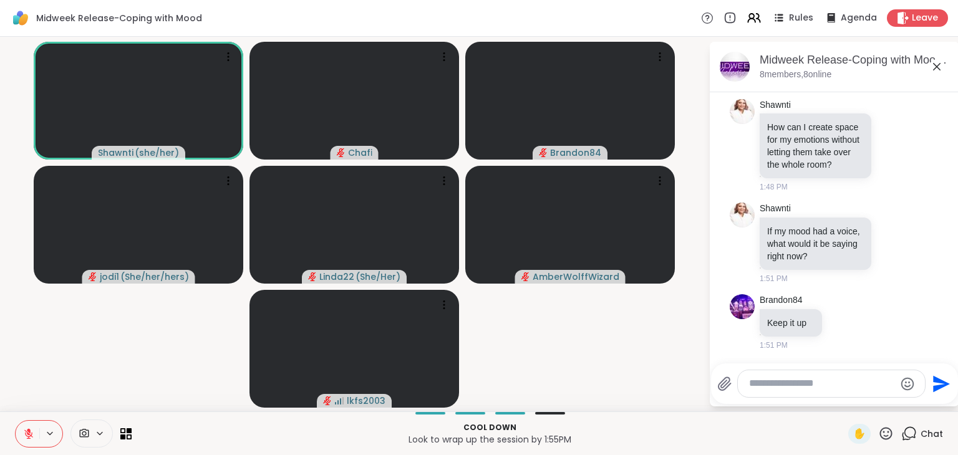
scroll to position [6424, 0]
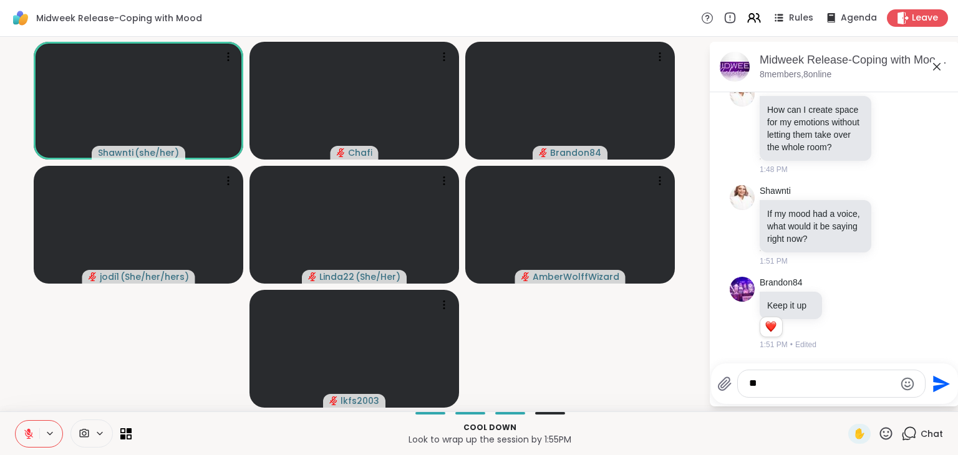
type textarea "*"
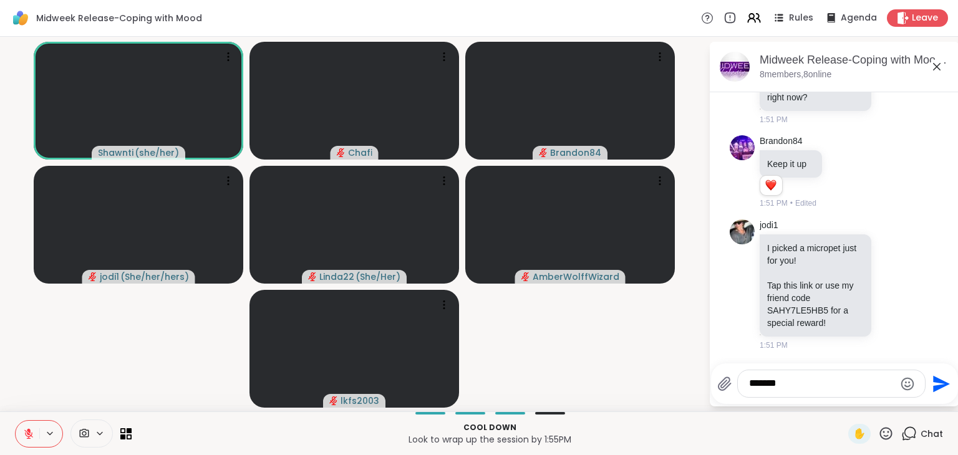
scroll to position [6565, 0]
type textarea "**********"
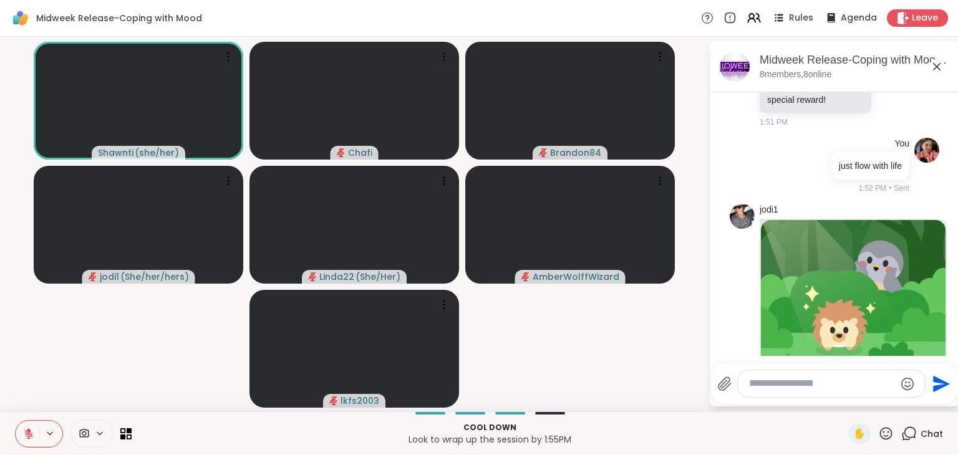
scroll to position [6710, 0]
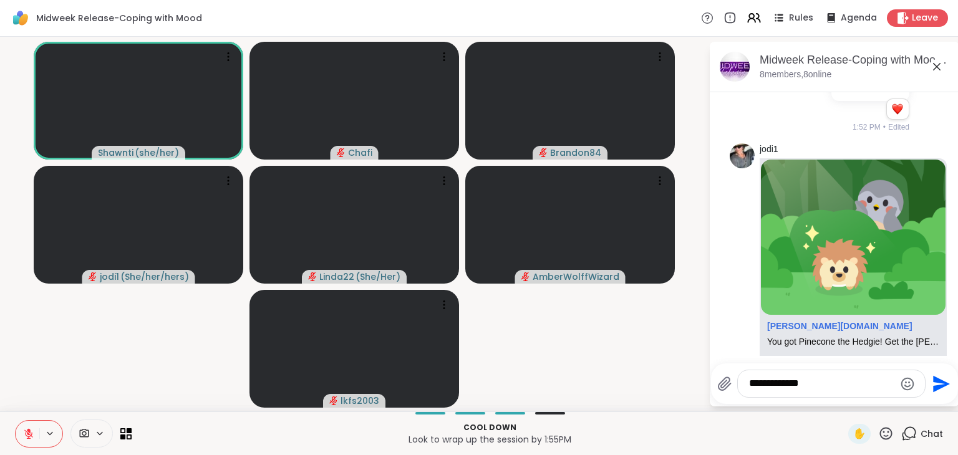
type textarea "**********"
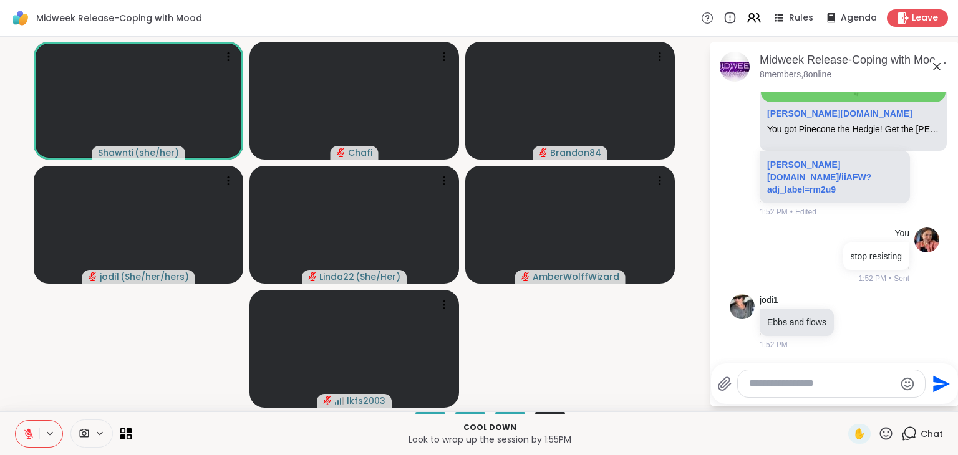
scroll to position [7066, 0]
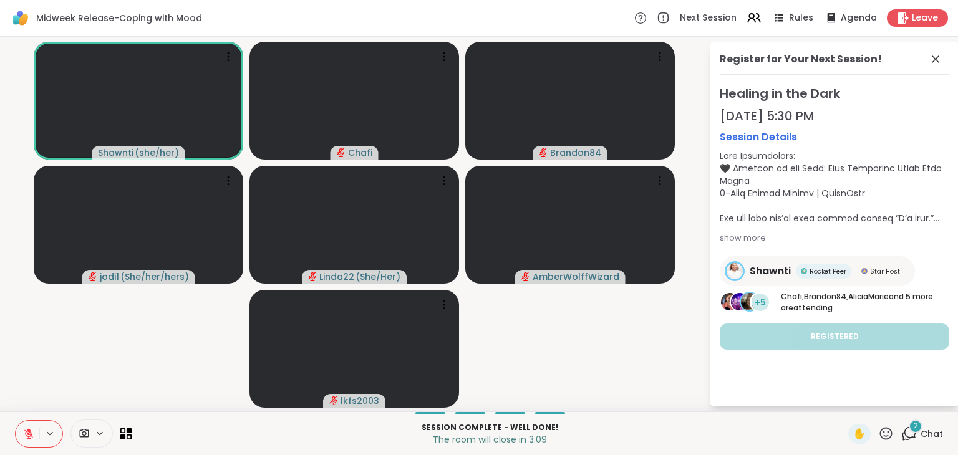
click at [936, 64] on icon at bounding box center [935, 59] width 15 height 15
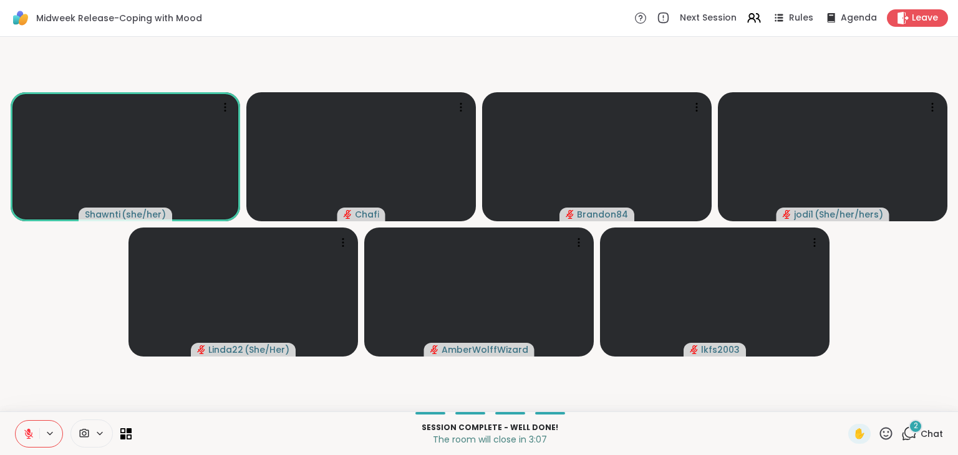
click at [914, 430] on span "2" at bounding box center [916, 426] width 4 height 11
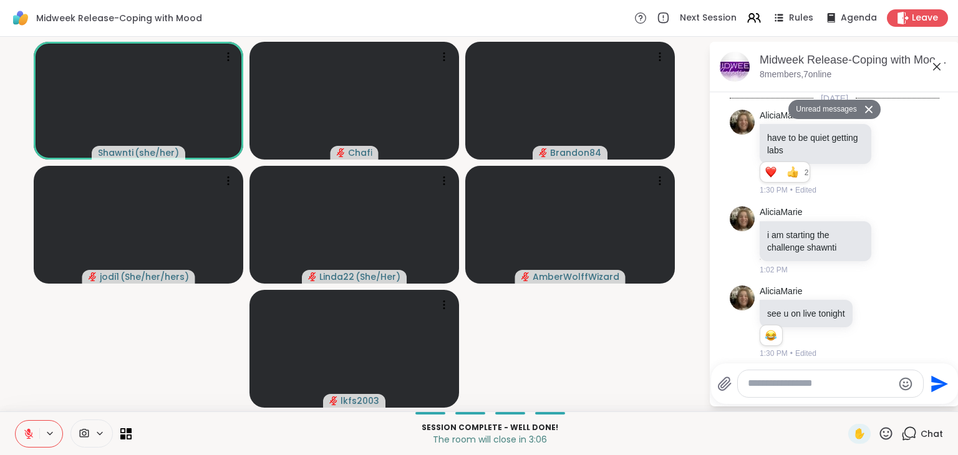
scroll to position [7503, 0]
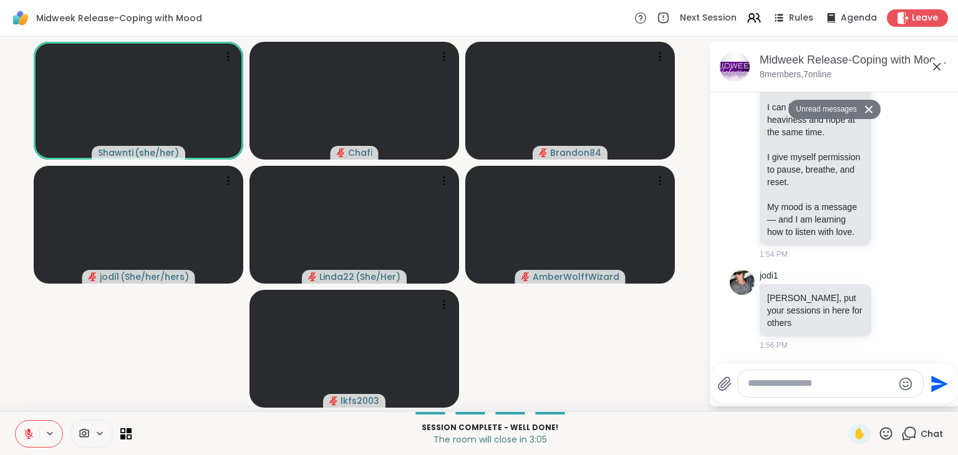
click at [865, 381] on textarea "Type your message" at bounding box center [820, 383] width 145 height 13
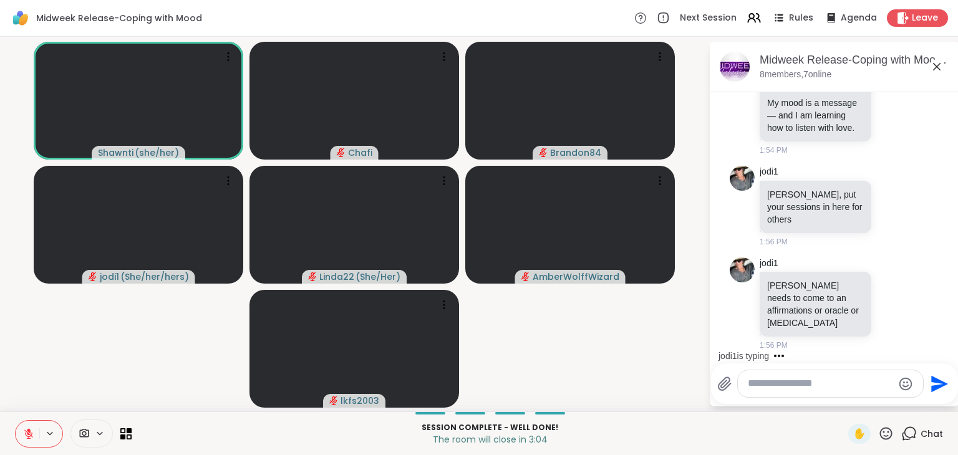
scroll to position [7577, 0]
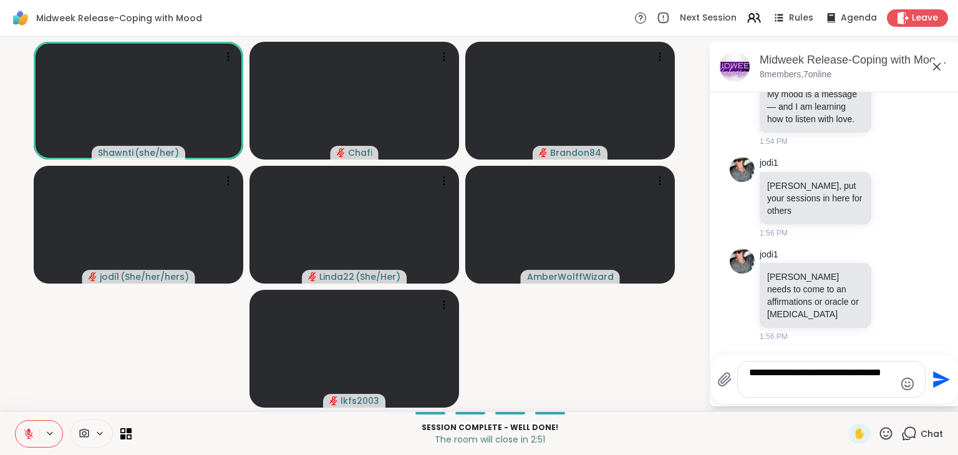
type textarea "**********"
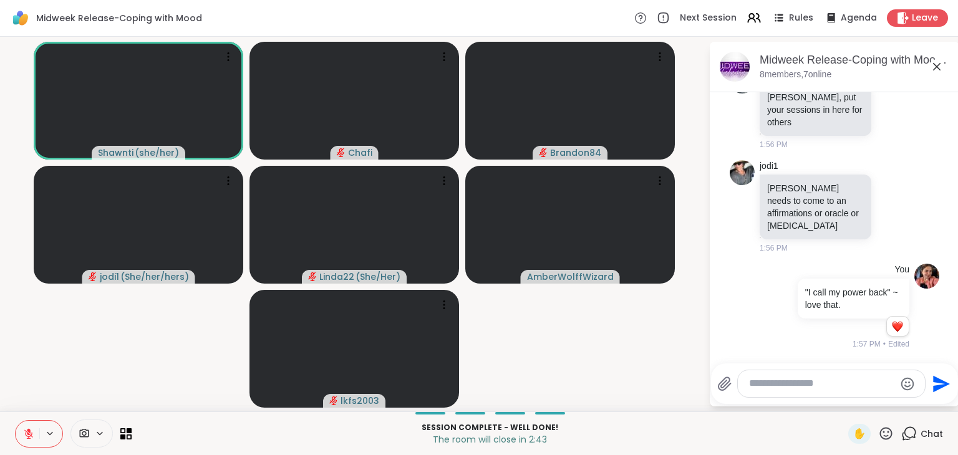
scroll to position [7673, 0]
click at [878, 437] on icon at bounding box center [886, 434] width 16 height 16
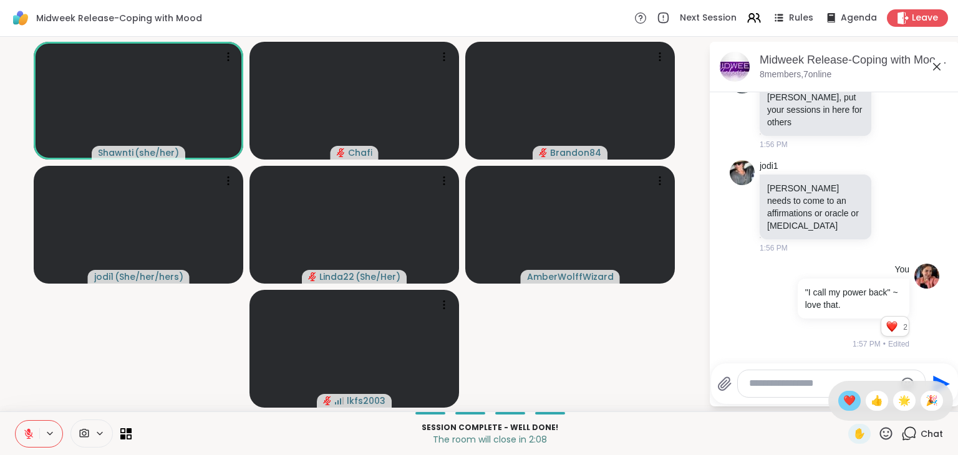
click at [843, 401] on span "❤️" at bounding box center [849, 401] width 12 height 15
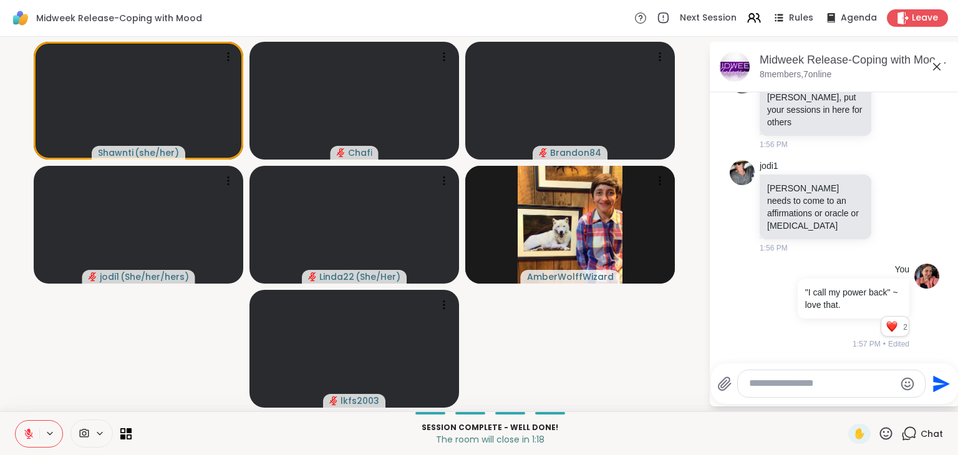
drag, startPoint x: 905, startPoint y: 17, endPoint x: 913, endPoint y: 30, distance: 14.9
click at [913, 30] on div "Midweek Release-Coping with Mood Next Session Rules Agenda Leave" at bounding box center [479, 18] width 958 height 37
click at [912, 24] on span "Leave" at bounding box center [925, 18] width 27 height 13
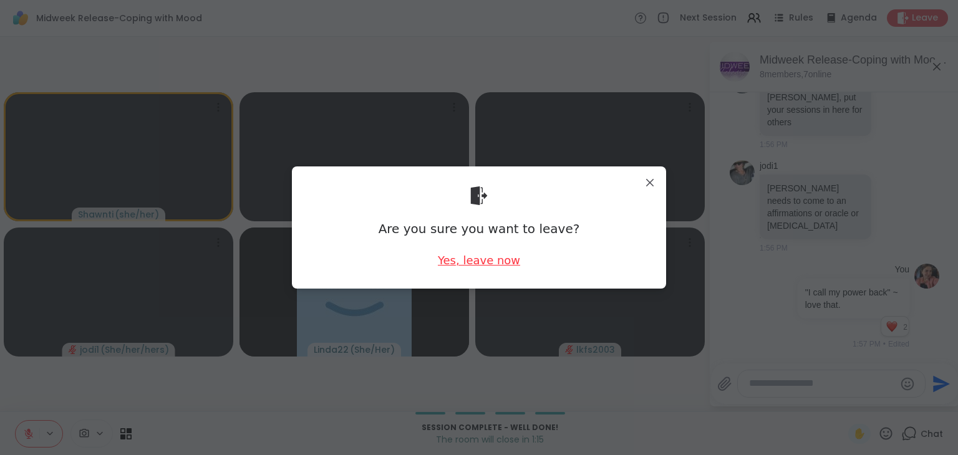
click at [455, 268] on div "Yes, leave now" at bounding box center [479, 261] width 82 height 16
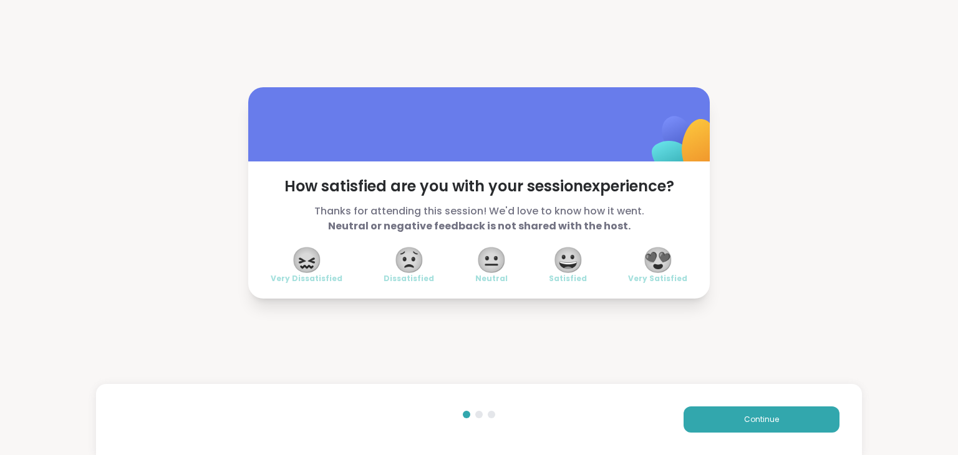
click at [643, 255] on span "😍" at bounding box center [658, 260] width 31 height 22
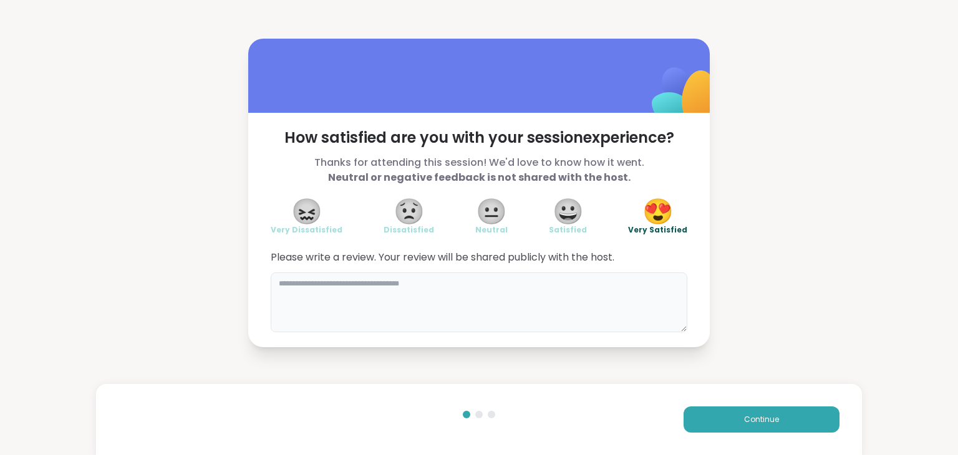
click at [559, 287] on textarea at bounding box center [479, 303] width 417 height 60
type textarea "*"
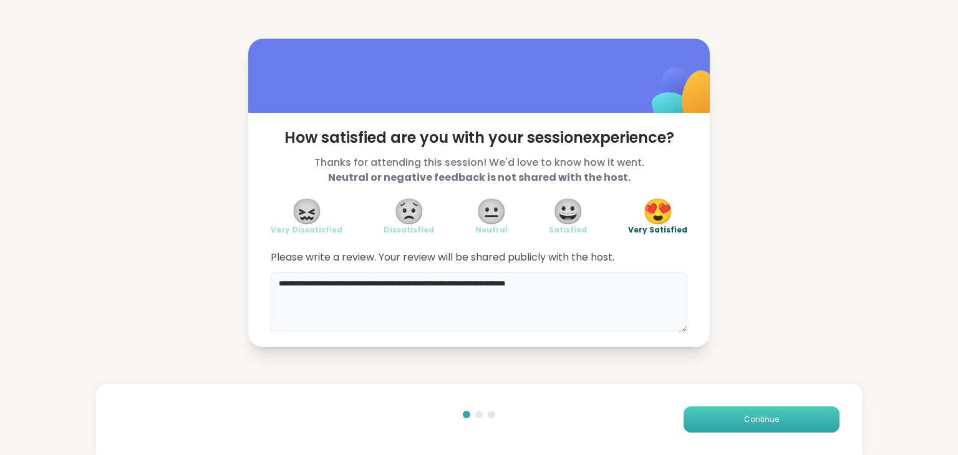
type textarea "**********"
click at [729, 413] on button "Continue" at bounding box center [762, 420] width 156 height 26
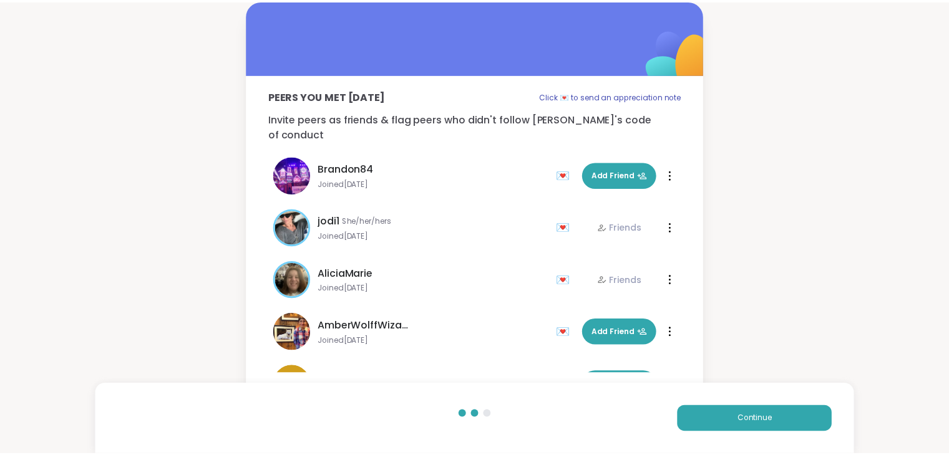
scroll to position [142, 0]
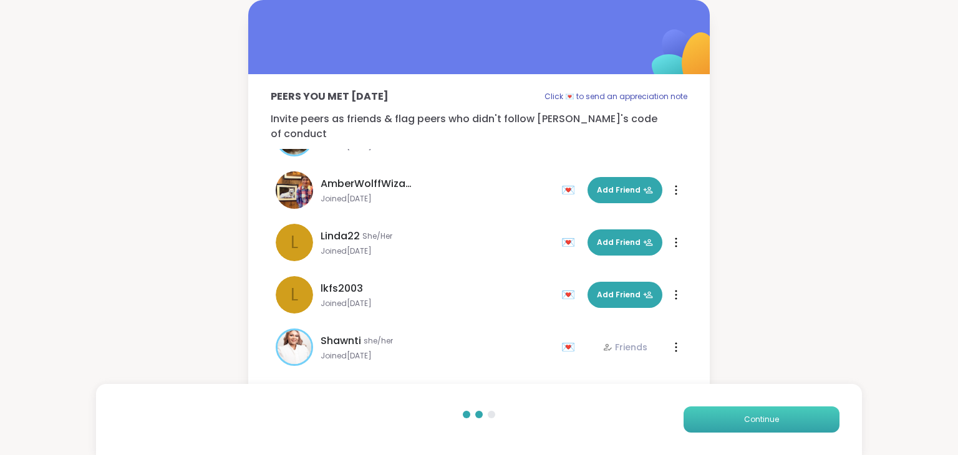
click at [727, 425] on button "Continue" at bounding box center [762, 420] width 156 height 26
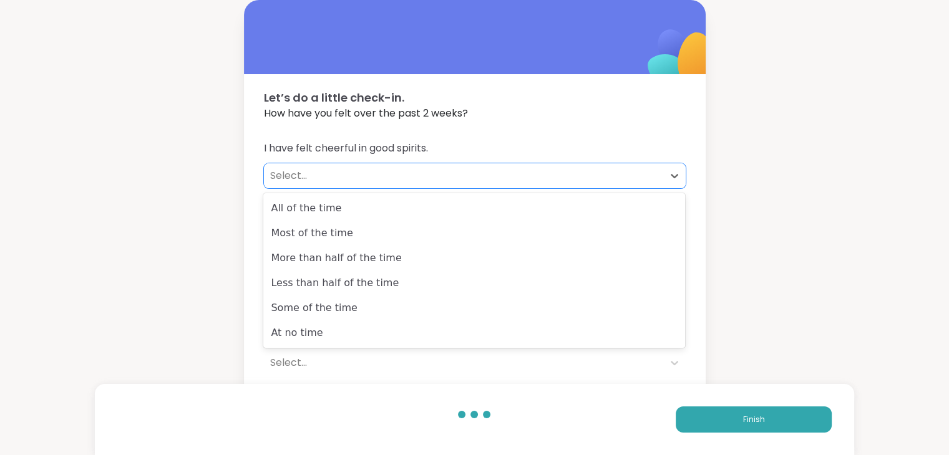
click at [452, 166] on div "Select..." at bounding box center [463, 175] width 399 height 25
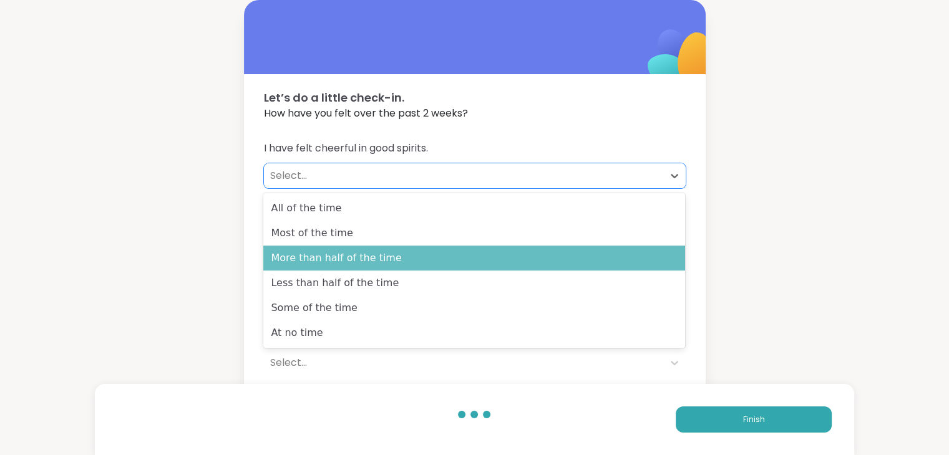
click at [322, 249] on div "More than half of the time" at bounding box center [474, 258] width 422 height 25
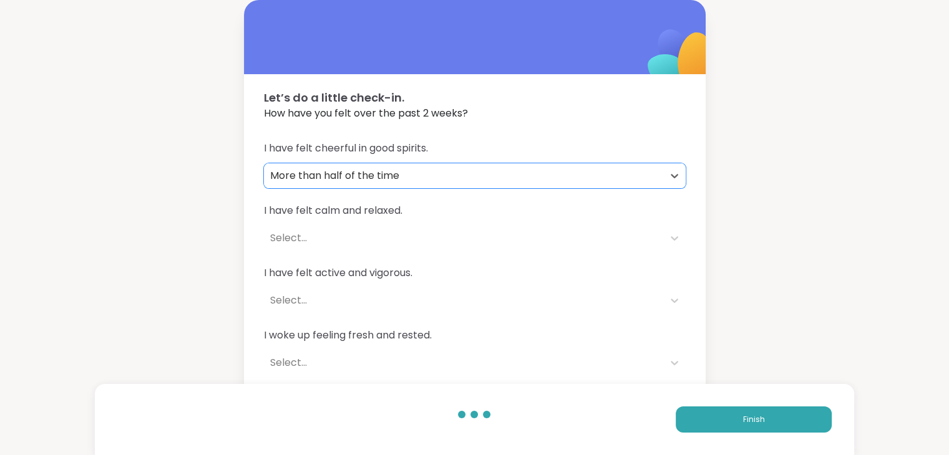
click at [313, 230] on div "Select..." at bounding box center [463, 238] width 399 height 25
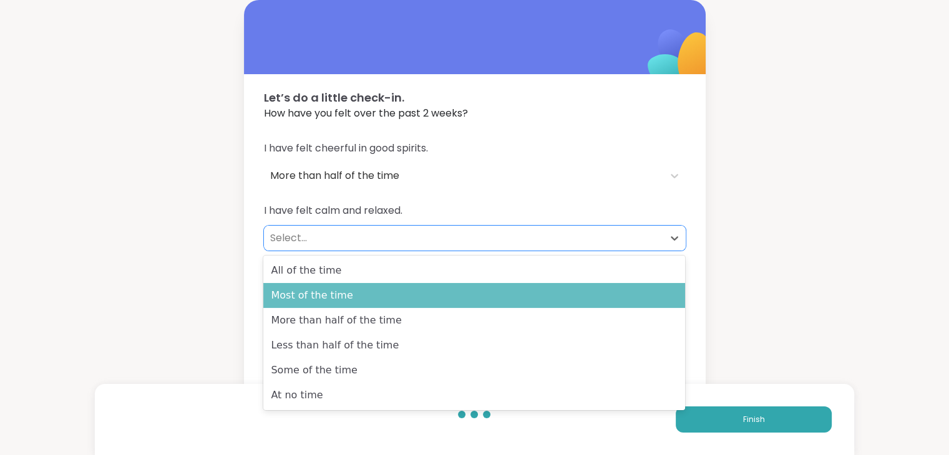
click at [293, 292] on div "Most of the time" at bounding box center [474, 295] width 422 height 25
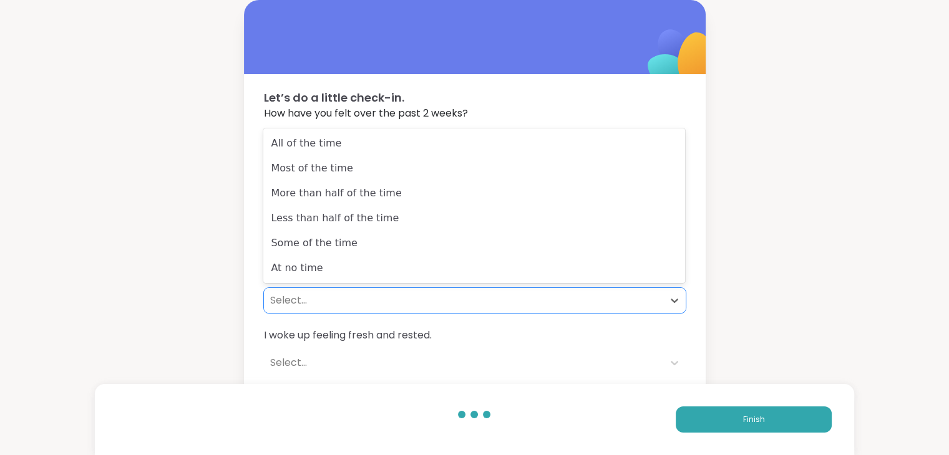
click at [294, 292] on div "Select..." at bounding box center [463, 300] width 399 height 25
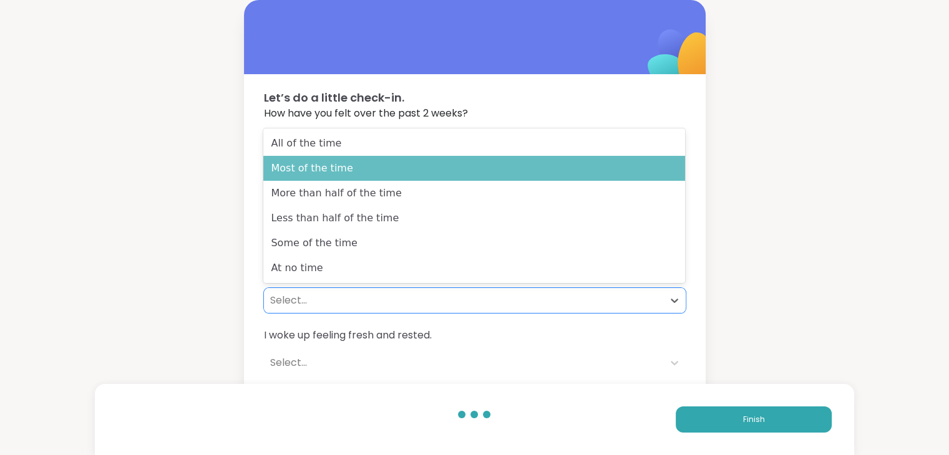
click at [278, 170] on div "Most of the time" at bounding box center [474, 168] width 422 height 25
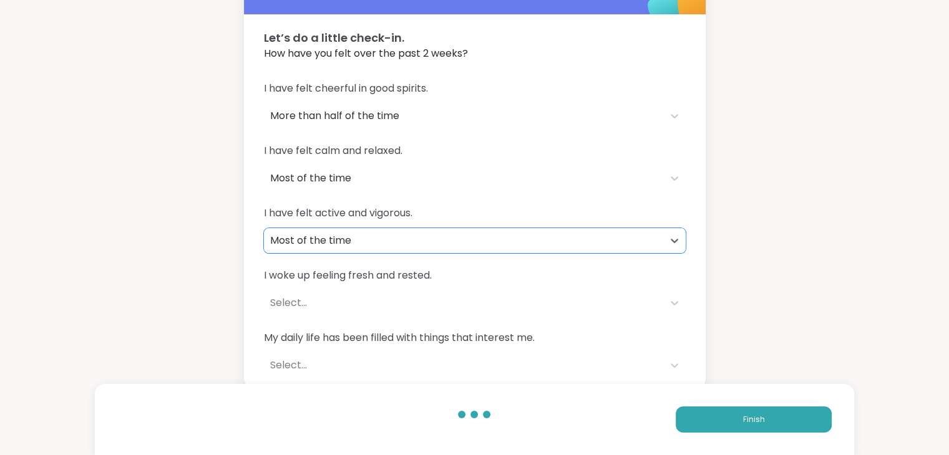
scroll to position [67, 0]
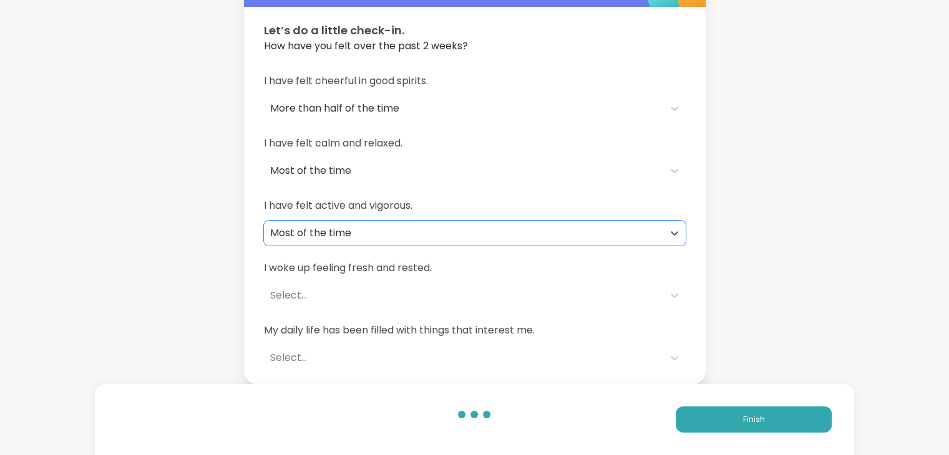
click at [302, 285] on div "Select..." at bounding box center [463, 295] width 399 height 25
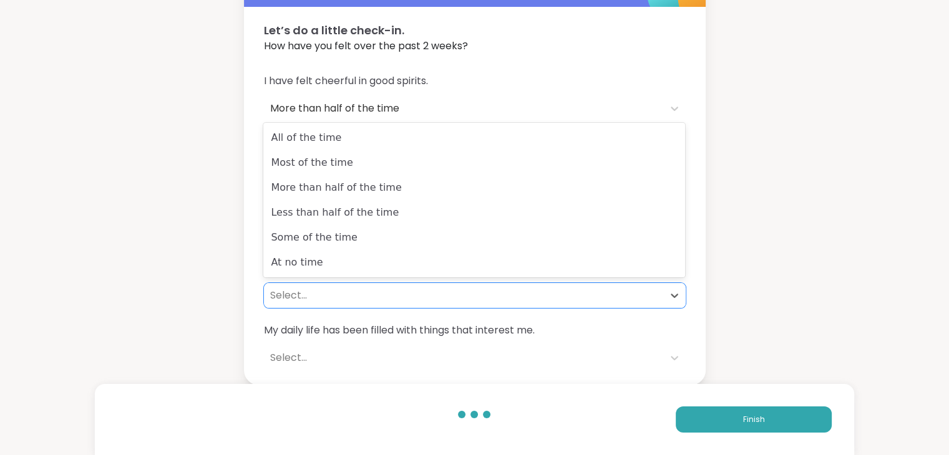
click at [304, 168] on div "Most of the time" at bounding box center [474, 162] width 422 height 25
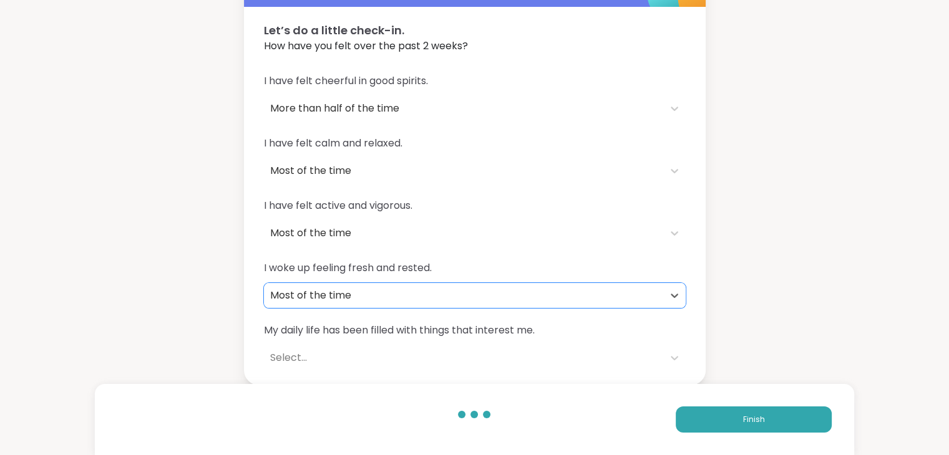
click at [290, 349] on div "Select..." at bounding box center [463, 358] width 399 height 25
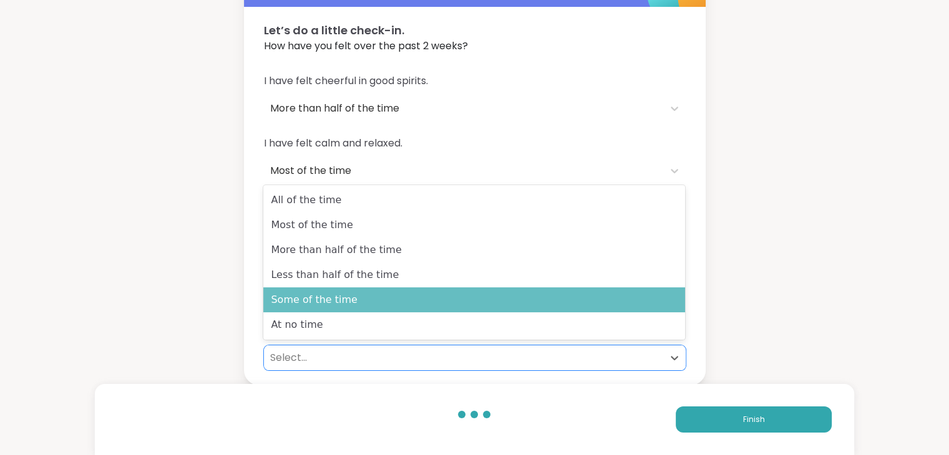
click at [293, 293] on div "Some of the time" at bounding box center [474, 300] width 422 height 25
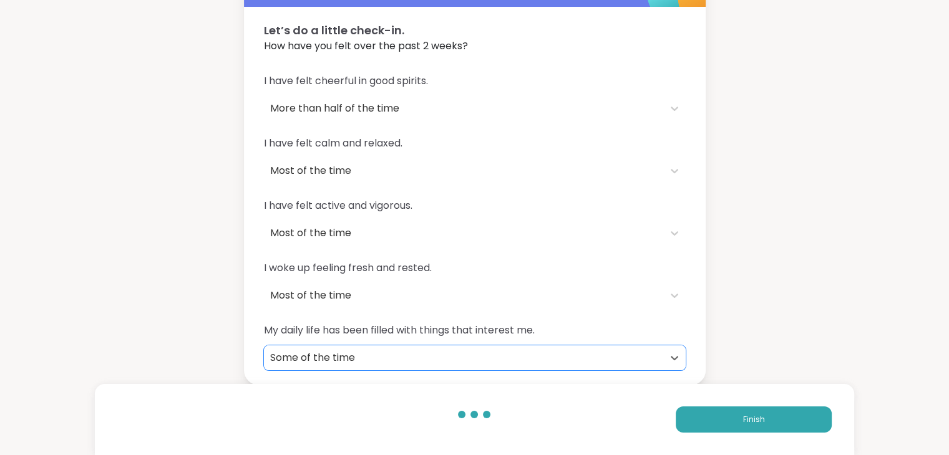
click at [313, 367] on div "Some of the time" at bounding box center [463, 358] width 399 height 25
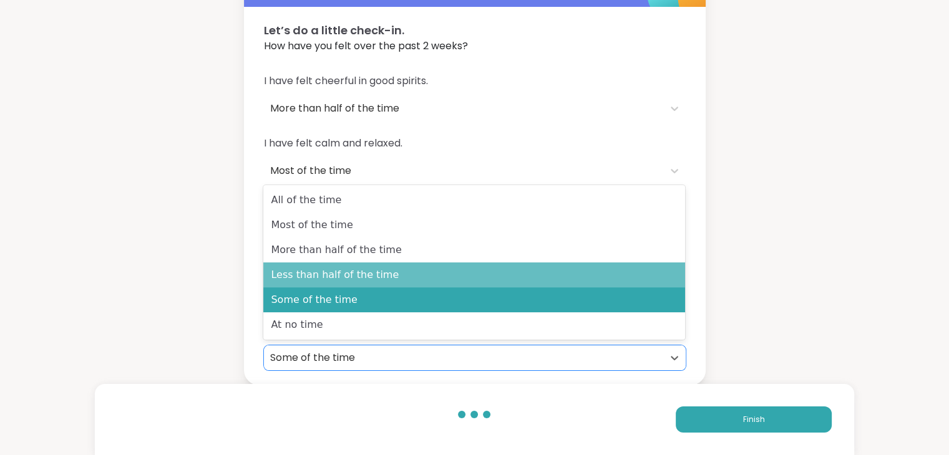
click at [299, 284] on div "Less than half of the time" at bounding box center [474, 275] width 422 height 25
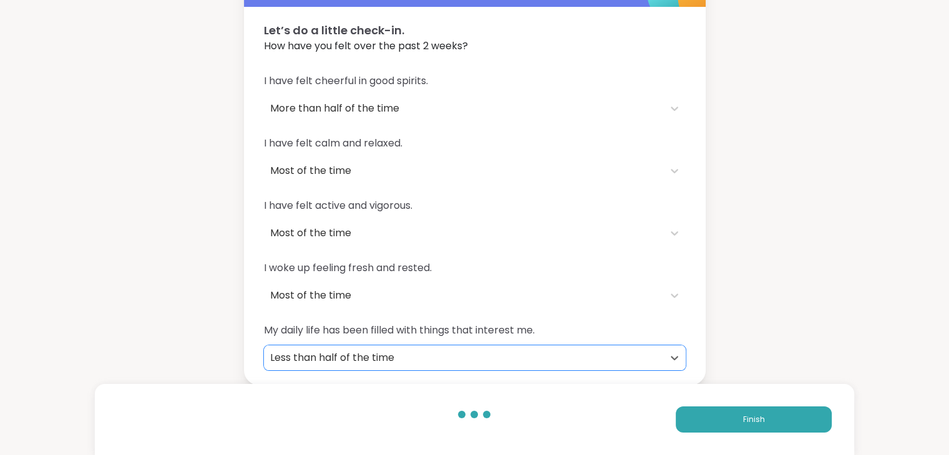
click at [307, 361] on div "Less than half of the time" at bounding box center [463, 358] width 387 height 15
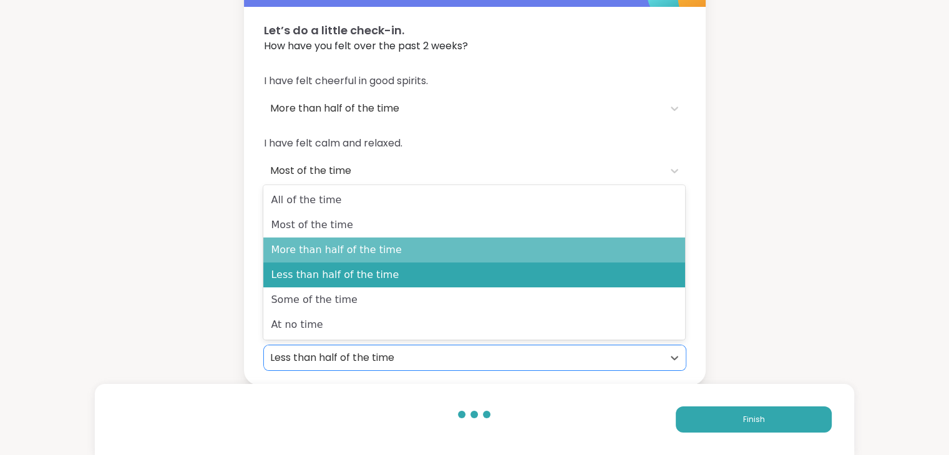
click at [292, 255] on div "More than half of the time" at bounding box center [474, 250] width 422 height 25
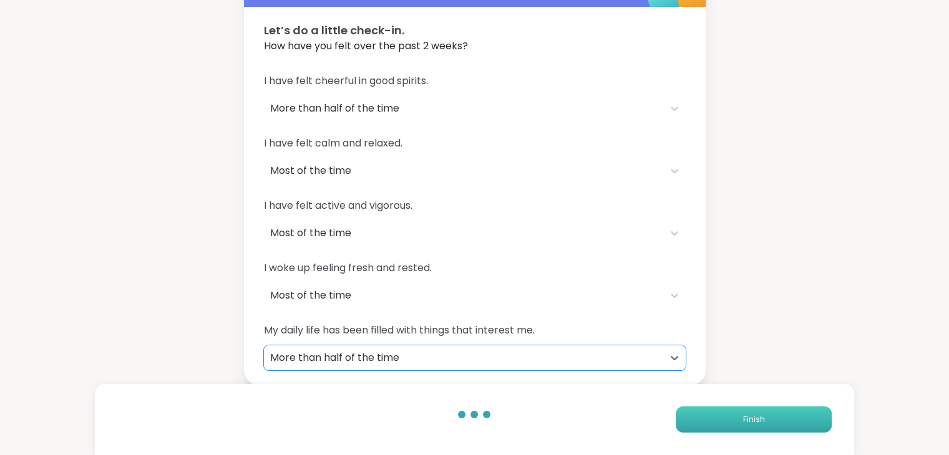
click at [727, 422] on button "Finish" at bounding box center [754, 420] width 156 height 26
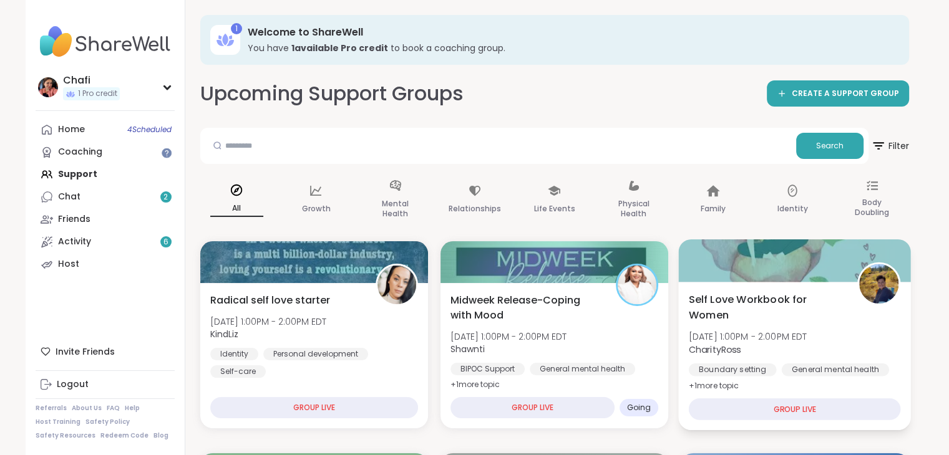
scroll to position [45, 0]
